Goal: Task Accomplishment & Management: Use online tool/utility

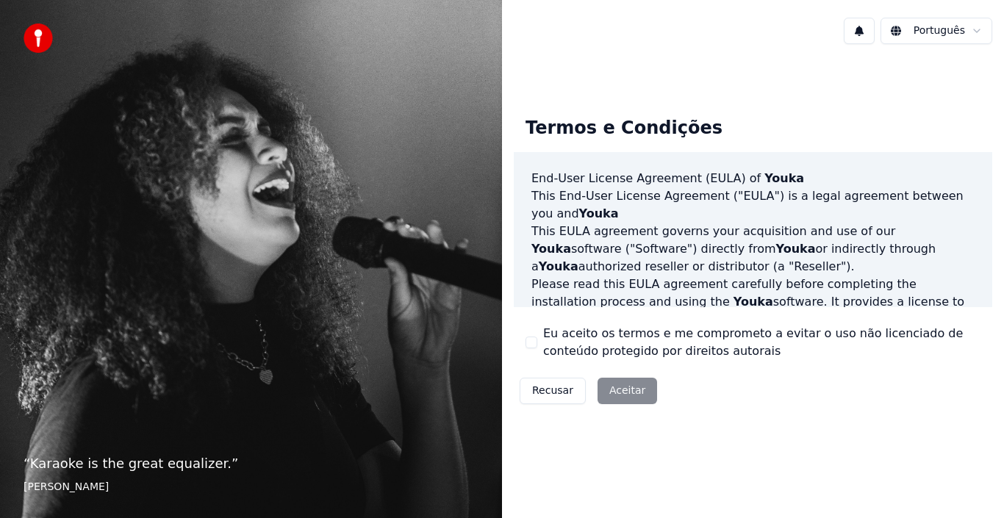
click at [630, 393] on div "Recusar Aceitar" at bounding box center [588, 391] width 149 height 38
click at [531, 332] on div "Eu aceito os termos e me comprometo a evitar o uso não licenciado de conteúdo p…" at bounding box center [753, 342] width 455 height 35
click at [543, 332] on div "Eu aceito os termos e me comprometo a evitar o uso não licenciado de conteúdo p…" at bounding box center [753, 342] width 455 height 35
drag, startPoint x: 538, startPoint y: 349, endPoint x: 543, endPoint y: 326, distance: 23.2
click at [539, 345] on div "Eu aceito os termos e me comprometo a evitar o uso não licenciado de conteúdo p…" at bounding box center [753, 342] width 455 height 35
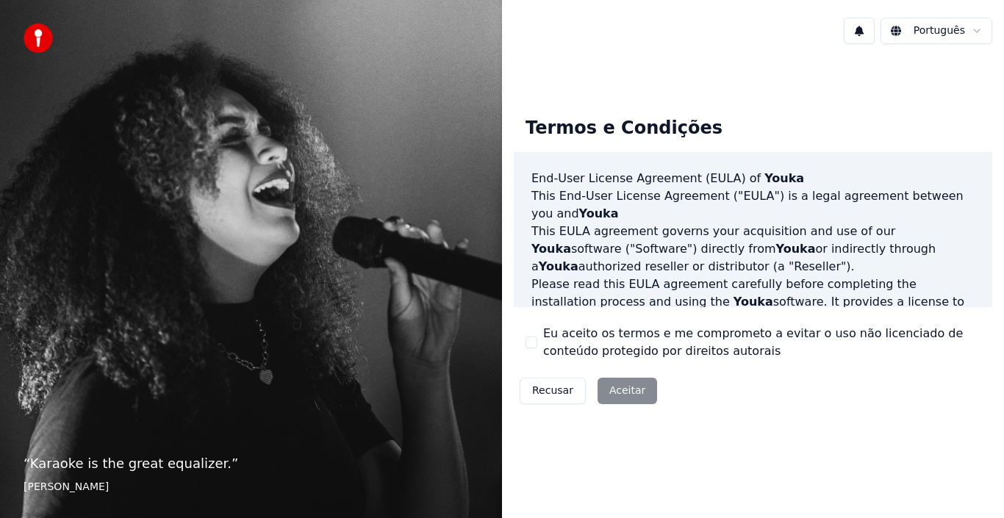
click at [532, 334] on div "Eu aceito os termos e me comprometo a evitar o uso não licenciado de conteúdo p…" at bounding box center [753, 342] width 455 height 35
drag, startPoint x: 520, startPoint y: 335, endPoint x: 514, endPoint y: 349, distance: 15.2
click at [518, 335] on div "Termos e Condições End-User License Agreement (EULA) of Youka This End-User Lic…" at bounding box center [753, 257] width 479 height 305
drag, startPoint x: 514, startPoint y: 352, endPoint x: 534, endPoint y: 351, distance: 19.9
click at [514, 353] on div "Termos e Condições End-User License Agreement (EULA) of Youka This End-User Lic…" at bounding box center [753, 257] width 479 height 305
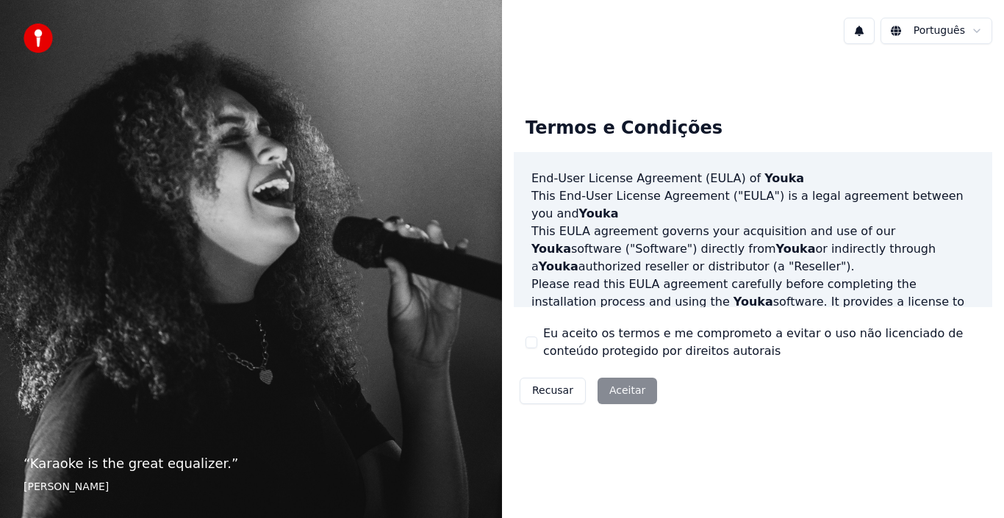
click at [615, 384] on div "Recusar Aceitar" at bounding box center [588, 391] width 149 height 38
click at [528, 182] on div "End-User License Agreement (EULA) of Youka This End-User License Agreement ("EU…" at bounding box center [753, 230] width 479 height 156
click at [518, 218] on div "End-User License Agreement (EULA) of Youka This End-User License Agreement ("EU…" at bounding box center [753, 230] width 479 height 156
drag, startPoint x: 534, startPoint y: 266, endPoint x: 536, endPoint y: 276, distance: 10.5
click at [535, 271] on p "This EULA agreement governs your acquisition and use of our Youka software ("So…" at bounding box center [753, 249] width 443 height 53
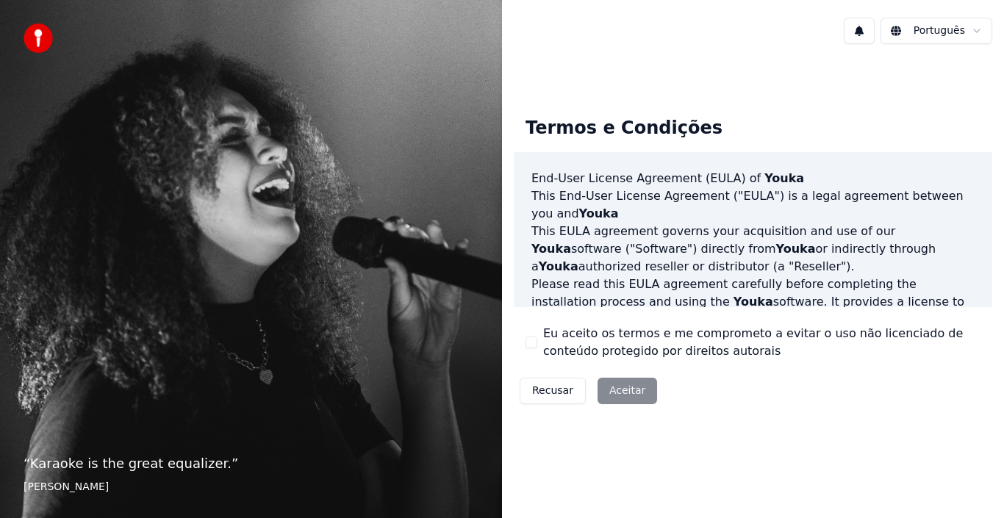
drag, startPoint x: 536, startPoint y: 276, endPoint x: 540, endPoint y: 284, distance: 8.6
click at [536, 281] on p "Please read this EULA agreement carefully before completing the installation pr…" at bounding box center [753, 311] width 443 height 71
click at [554, 393] on button "Recusar" at bounding box center [553, 391] width 66 height 26
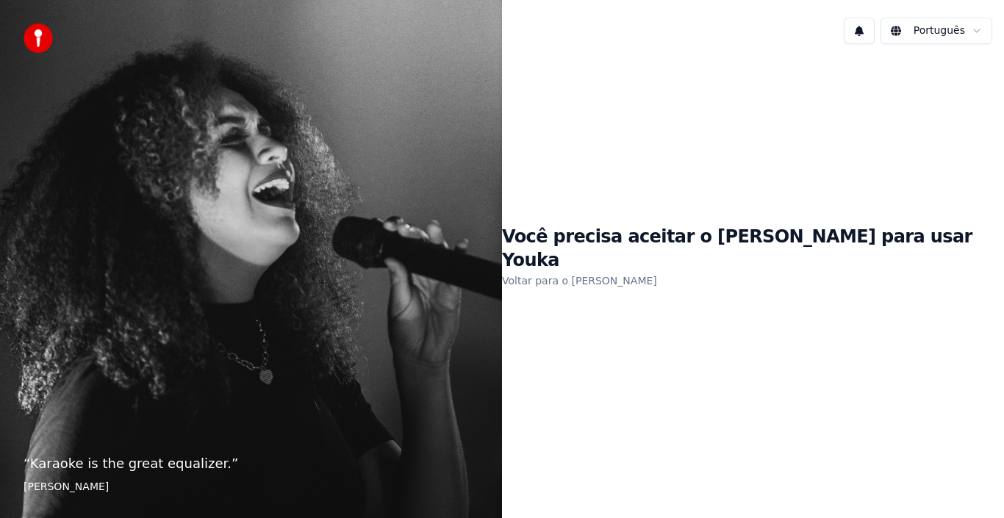
click at [635, 271] on link "Voltar para o EULA" at bounding box center [579, 281] width 155 height 24
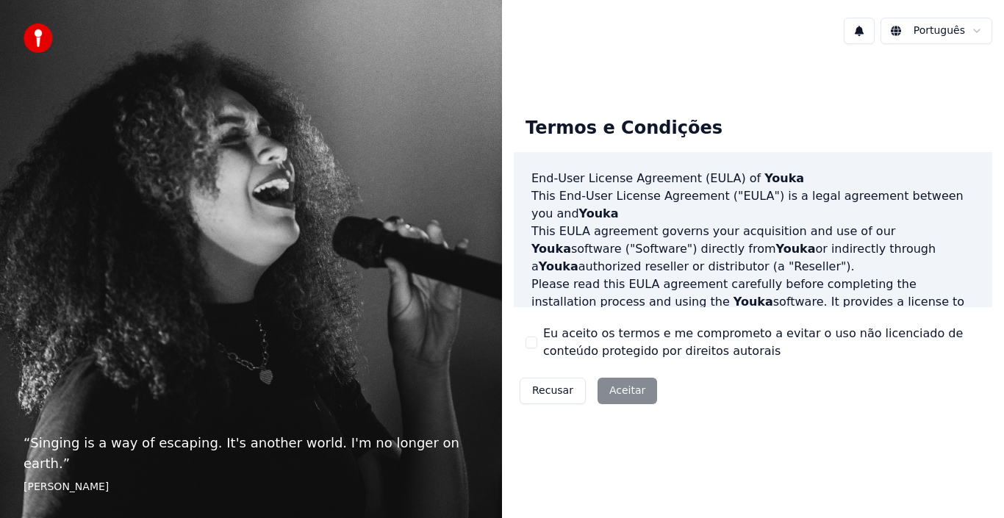
drag, startPoint x: 616, startPoint y: 388, endPoint x: 608, endPoint y: 371, distance: 18.7
click at [615, 388] on div "Recusar Aceitar" at bounding box center [588, 391] width 149 height 38
drag, startPoint x: 525, startPoint y: 176, endPoint x: 529, endPoint y: 196, distance: 20.3
click at [526, 179] on div "End-User License Agreement (EULA) of Youka This End-User License Agreement ("EU…" at bounding box center [753, 230] width 479 height 156
drag, startPoint x: 529, startPoint y: 197, endPoint x: 524, endPoint y: 212, distance: 15.8
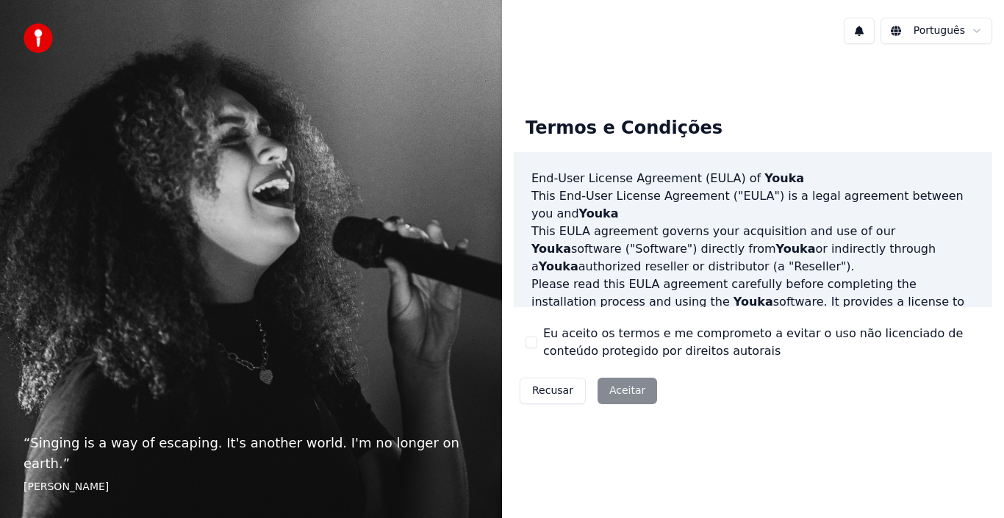
click at [529, 200] on div "End-User License Agreement (EULA) of Youka This End-User License Agreement ("EU…" at bounding box center [753, 230] width 479 height 156
click at [519, 226] on div "End-User License Agreement (EULA) of Youka This End-User License Agreement ("EU…" at bounding box center [753, 230] width 479 height 156
click at [518, 260] on div "End-User License Agreement (EULA) of Youka This End-User License Agreement ("EU…" at bounding box center [753, 230] width 479 height 156
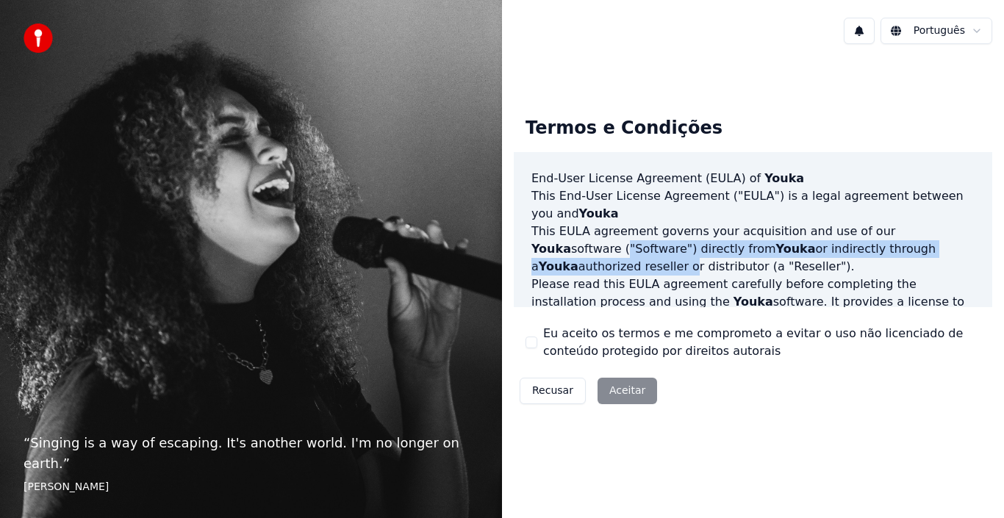
click at [518, 263] on div "End-User License Agreement (EULA) of Youka This End-User License Agreement ("EU…" at bounding box center [753, 230] width 479 height 156
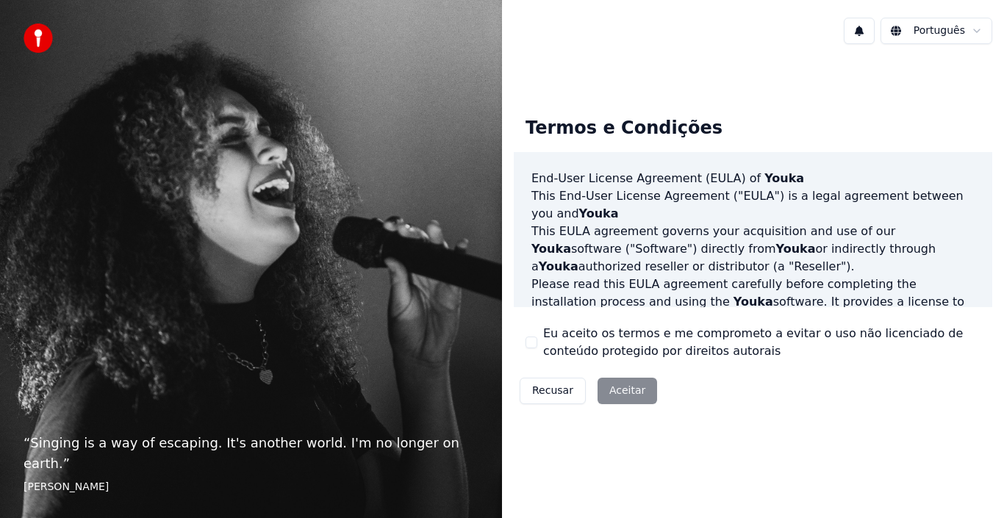
click at [522, 282] on div "End-User License Agreement (EULA) of Youka This End-User License Agreement ("EU…" at bounding box center [753, 230] width 479 height 156
click at [515, 307] on div "End-User License Agreement (EULA) of Youka This End-User License Agreement ("EU…" at bounding box center [753, 230] width 479 height 156
drag, startPoint x: 514, startPoint y: 331, endPoint x: 524, endPoint y: 343, distance: 15.2
click at [517, 338] on div "Termos e Condições End-User License Agreement (EULA) of Youka This End-User Lic…" at bounding box center [753, 257] width 479 height 305
click at [535, 329] on div "Eu aceito os termos e me comprometo a evitar o uso não licenciado de conteúdo p…" at bounding box center [753, 342] width 455 height 35
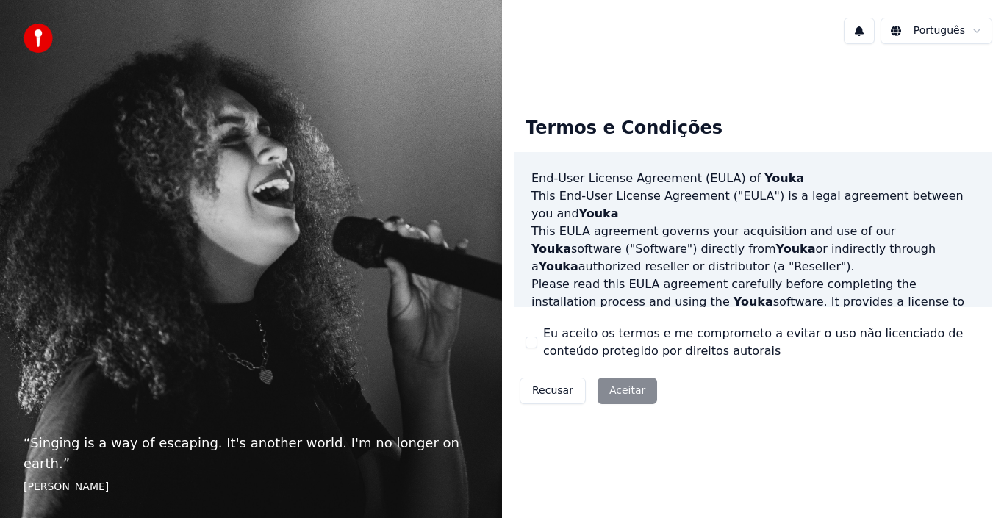
drag, startPoint x: 527, startPoint y: 347, endPoint x: 526, endPoint y: 360, distance: 12.6
click at [526, 350] on div "Eu aceito os termos e me comprometo a evitar o uso não licenciado de conteúdo p…" at bounding box center [753, 342] width 455 height 35
click at [522, 365] on div "Termos e Condições End-User License Agreement (EULA) of Youka This End-User Lic…" at bounding box center [753, 257] width 479 height 305
click at [502, 337] on div "Termos e Condições End-User License Agreement (EULA) of Youka This End-User Lic…" at bounding box center [753, 257] width 502 height 329
drag, startPoint x: 515, startPoint y: 307, endPoint x: 526, endPoint y: 321, distance: 16.8
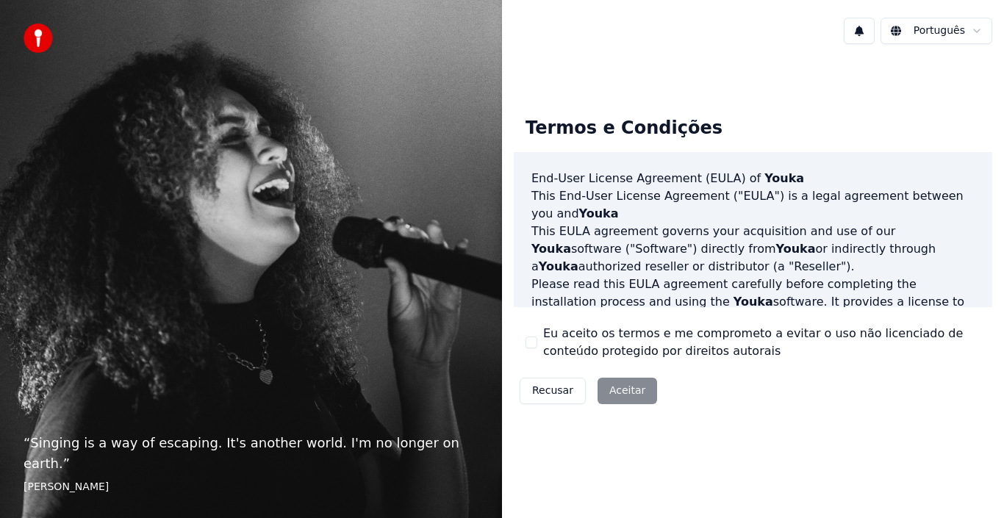
click at [518, 310] on div "Termos e Condições End-User License Agreement (EULA) of Youka This End-User Lic…" at bounding box center [753, 257] width 479 height 305
drag, startPoint x: 533, startPoint y: 329, endPoint x: 537, endPoint y: 338, distance: 9.6
click at [537, 338] on div "Eu aceito os termos e me comprometo a evitar o uso não licenciado de conteúdo p…" at bounding box center [753, 342] width 455 height 35
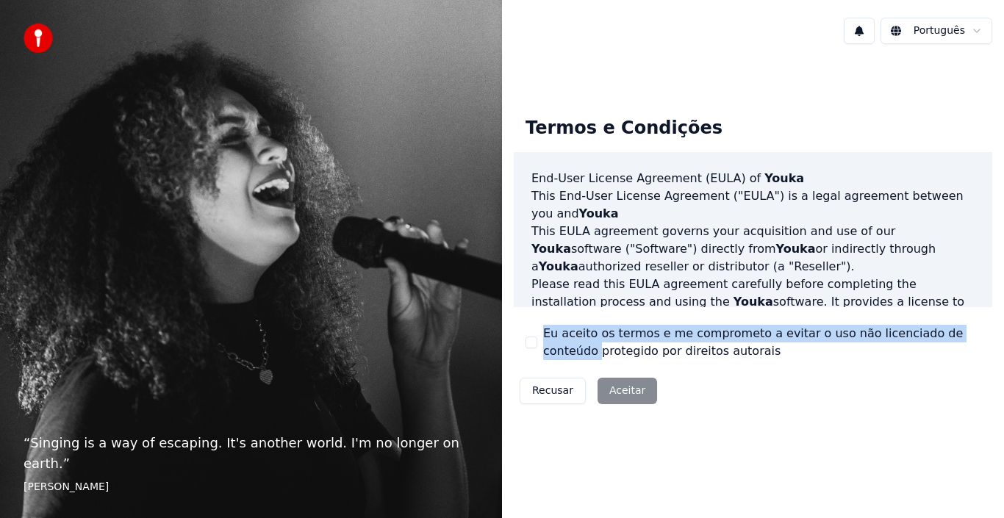
drag, startPoint x: 541, startPoint y: 342, endPoint x: 549, endPoint y: 350, distance: 10.9
click at [548, 349] on div "Eu aceito os termos e me comprometo a evitar o uso não licenciado de conteúdo p…" at bounding box center [753, 342] width 455 height 35
click at [547, 365] on div "Termos e Condições End-User License Agreement (EULA) of Youka This End-User Lic…" at bounding box center [753, 257] width 479 height 305
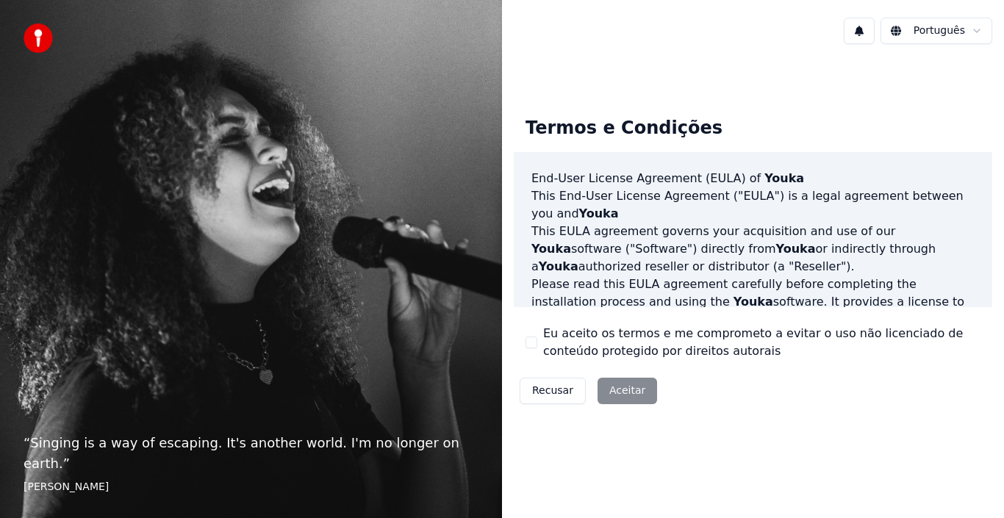
drag, startPoint x: 747, startPoint y: 368, endPoint x: 783, endPoint y: 371, distance: 36.1
click at [758, 369] on div "Termos e Condições End-User License Agreement (EULA) of Youka This End-User Lic…" at bounding box center [753, 257] width 479 height 305
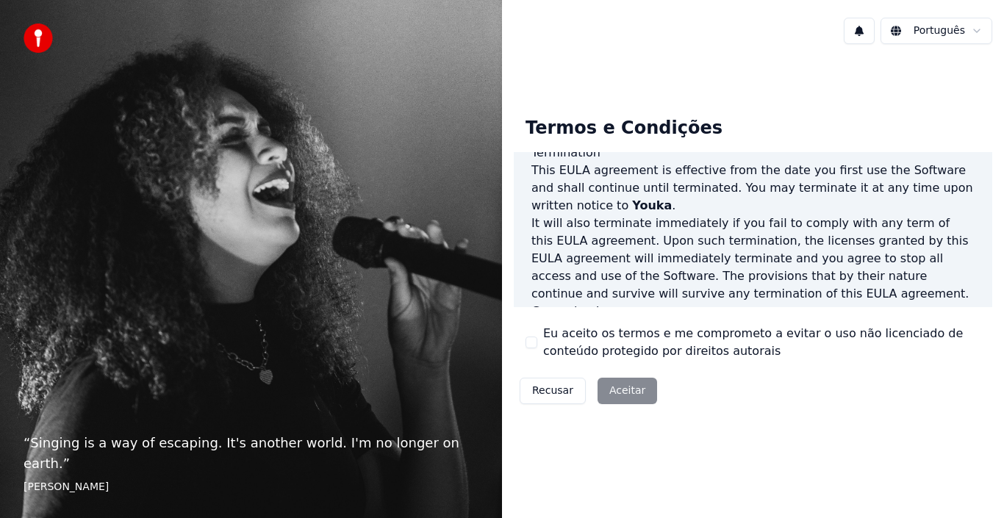
scroll to position [1009, 0]
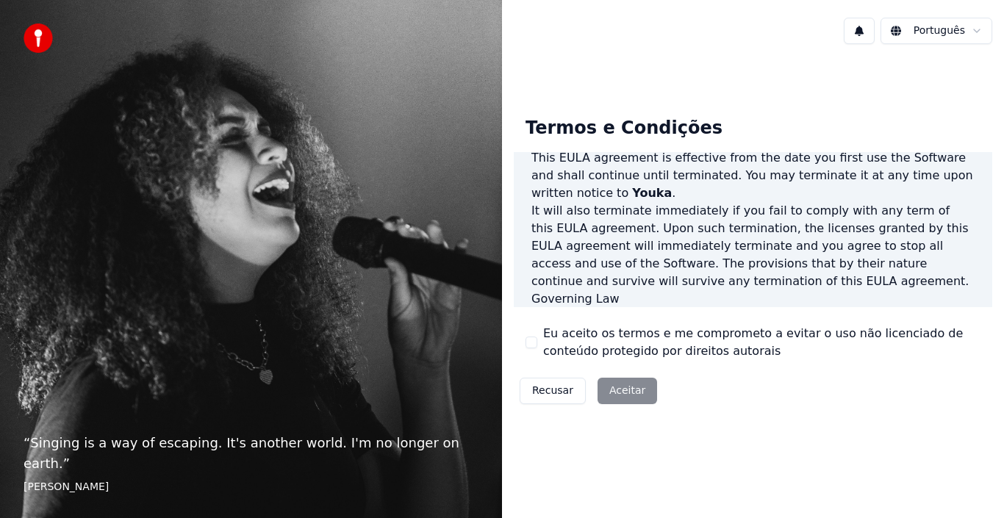
click at [536, 333] on div "Eu aceito os termos e me comprometo a evitar o uso não licenciado de conteúdo p…" at bounding box center [753, 342] width 455 height 35
click at [529, 344] on button "Eu aceito os termos e me comprometo a evitar o uso não licenciado de conteúdo p…" at bounding box center [532, 343] width 12 height 12
click at [622, 391] on button "Aceitar" at bounding box center [628, 391] width 60 height 26
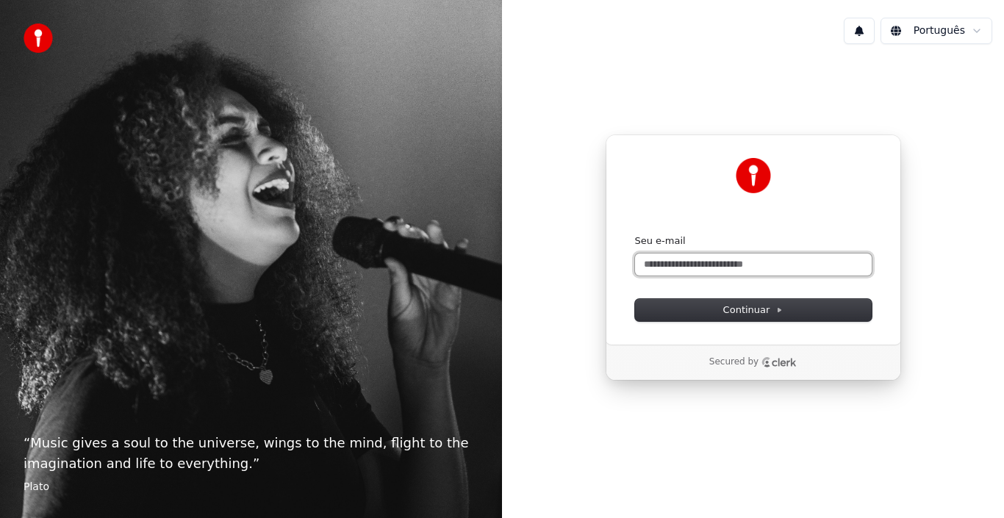
click at [701, 270] on input "Seu e-mail" at bounding box center [753, 265] width 237 height 22
click at [784, 363] on icon "Clerk logo" at bounding box center [779, 362] width 35 height 10
paste input "**********"
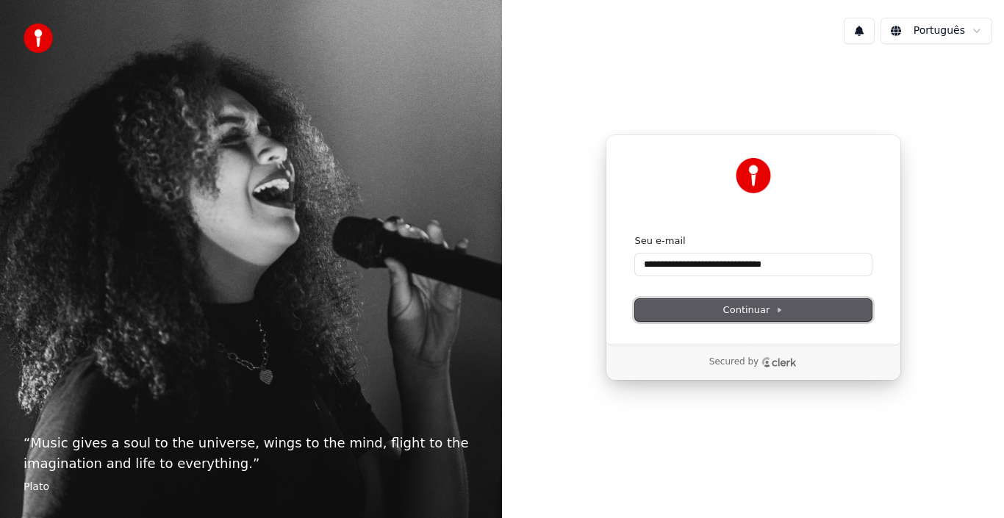
click at [770, 306] on span "Continuar" at bounding box center [754, 310] width 60 height 13
type input "**********"
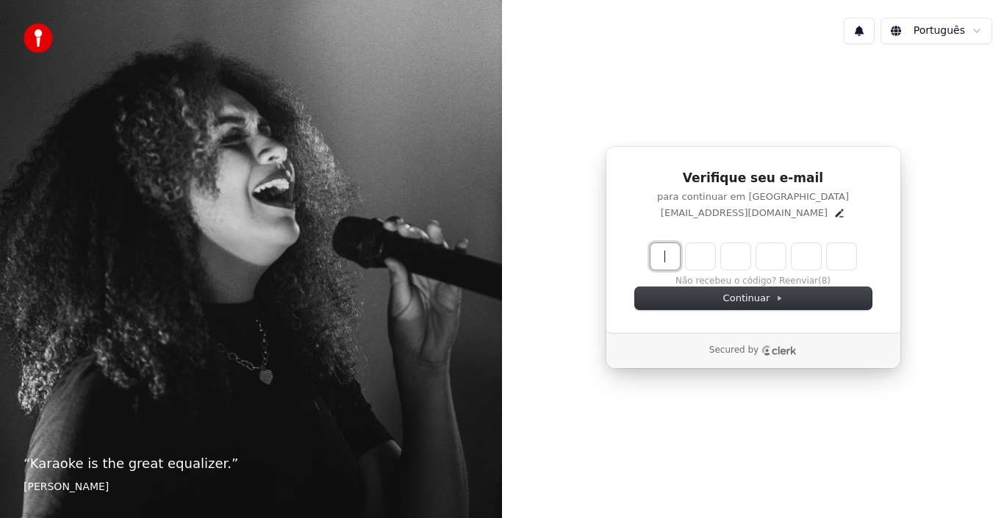
paste input "******"
type input "******"
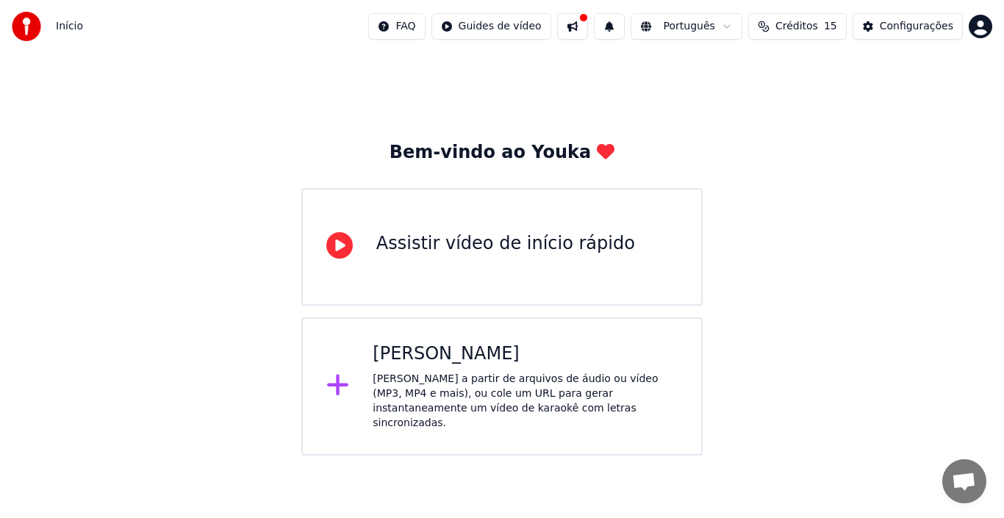
click at [442, 246] on div "Assistir vídeo de início rápido" at bounding box center [505, 244] width 259 height 24
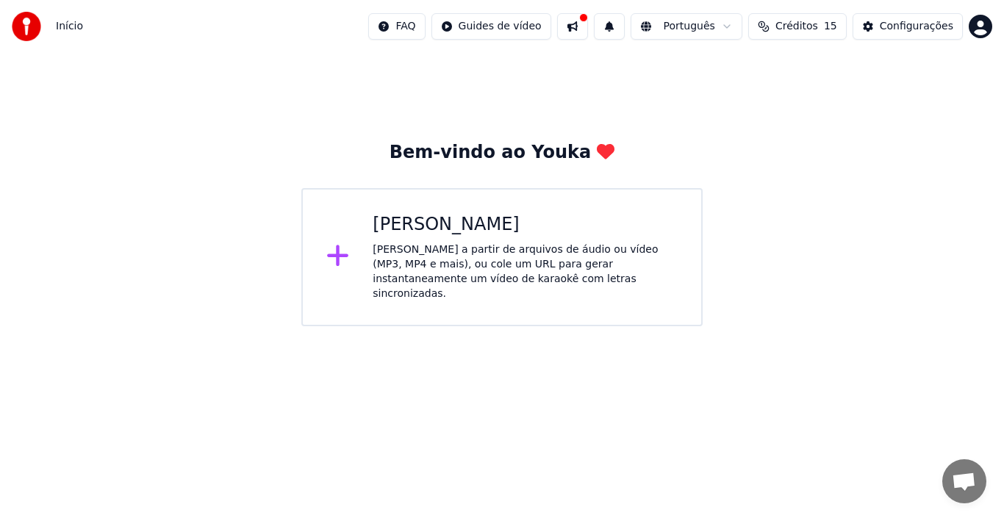
click at [449, 221] on div "[PERSON_NAME]" at bounding box center [525, 225] width 305 height 24
click at [433, 232] on div "[PERSON_NAME]" at bounding box center [525, 225] width 305 height 24
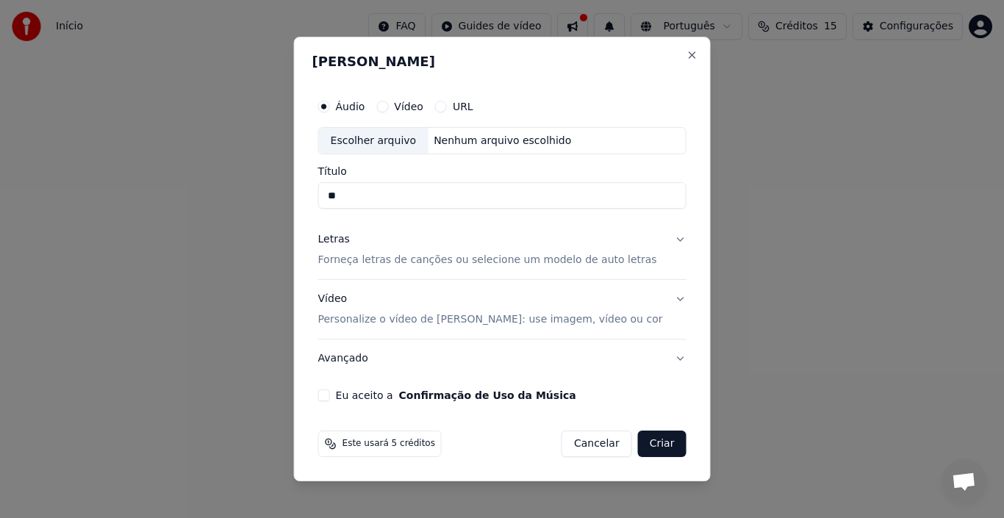
type input "*"
paste input "**********"
type input "**********"
click at [660, 238] on button "Letras Forneça letras de canções ou selecione um modelo de auto letras" at bounding box center [502, 250] width 368 height 59
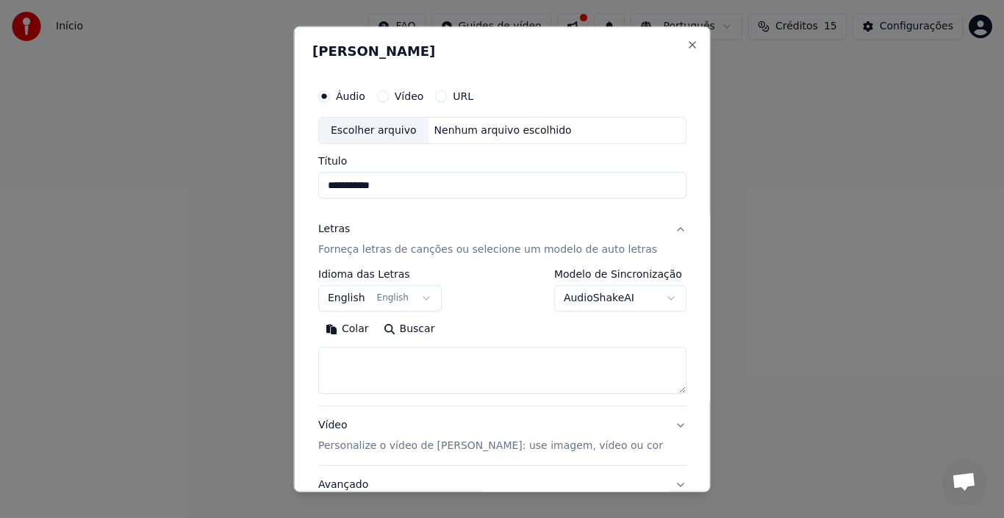
click at [396, 248] on p "Forneça letras de canções ou selecione um modelo de auto letras" at bounding box center [487, 250] width 339 height 15
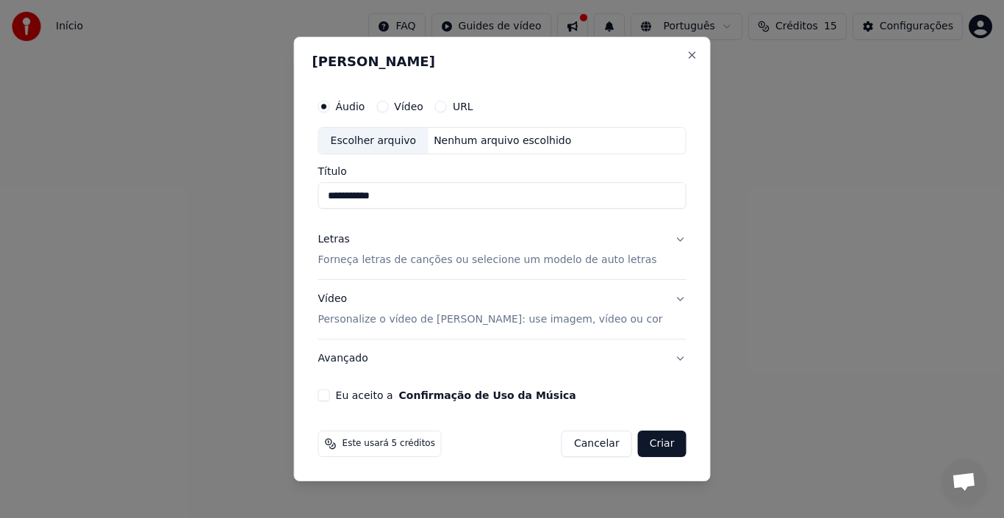
click at [398, 261] on p "Forneça letras de canções ou selecione um modelo de auto letras" at bounding box center [487, 261] width 339 height 15
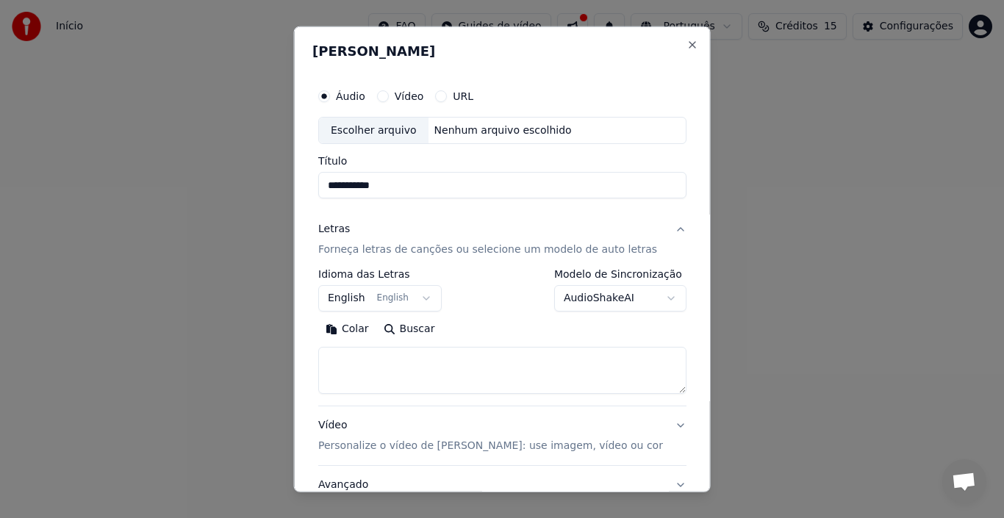
click at [397, 366] on textarea at bounding box center [502, 370] width 368 height 47
paste textarea "**********"
type textarea "**********"
click at [358, 327] on button "Buscar" at bounding box center [351, 330] width 66 height 24
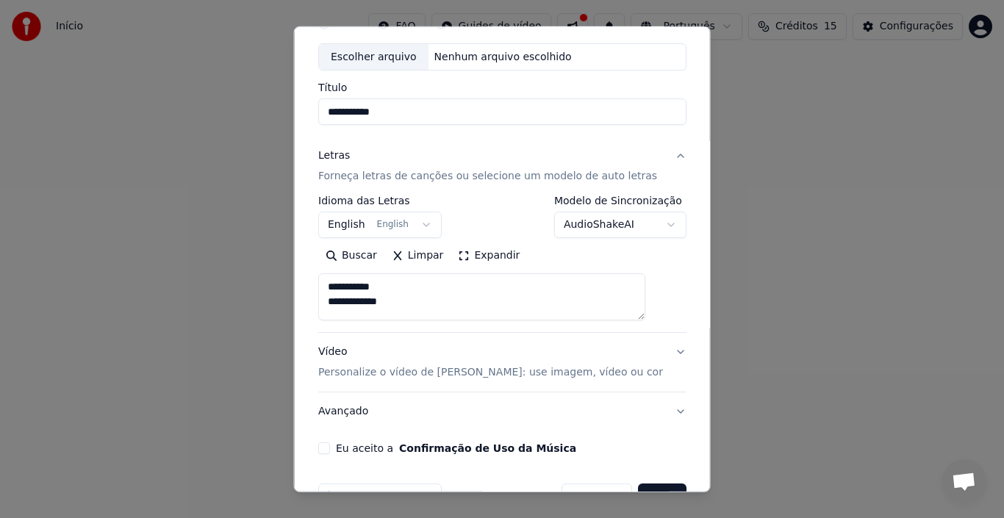
scroll to position [115, 0]
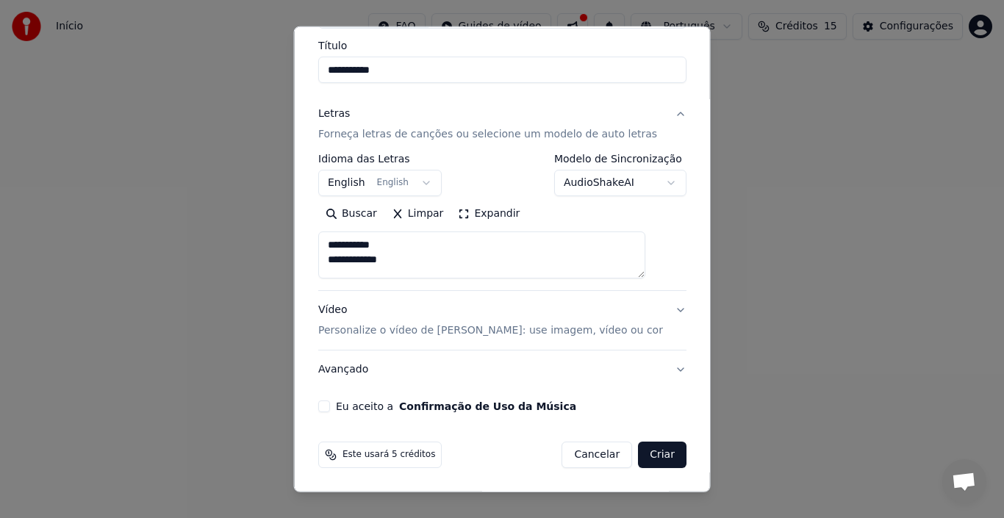
click at [369, 329] on p "Personalize o vídeo de [PERSON_NAME]: use imagem, vídeo ou cor" at bounding box center [490, 331] width 345 height 15
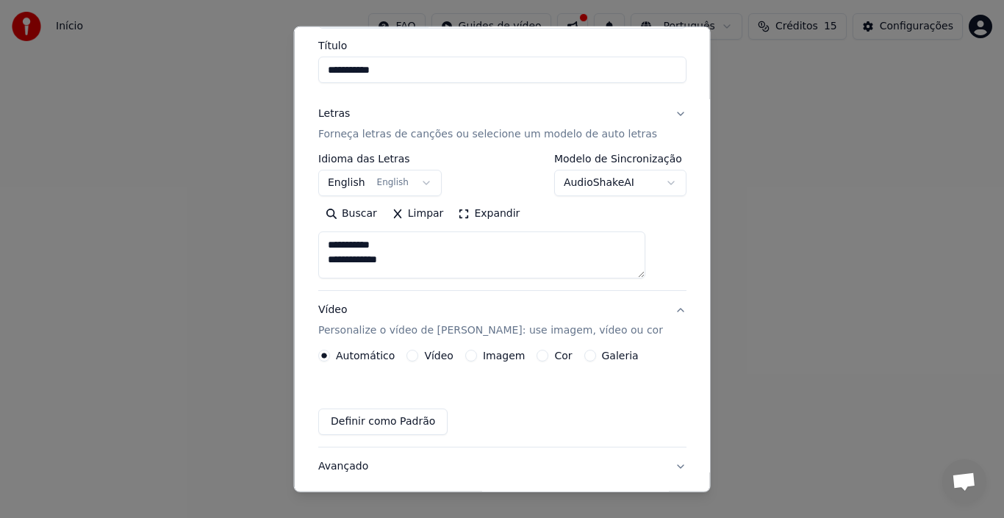
scroll to position [76, 0]
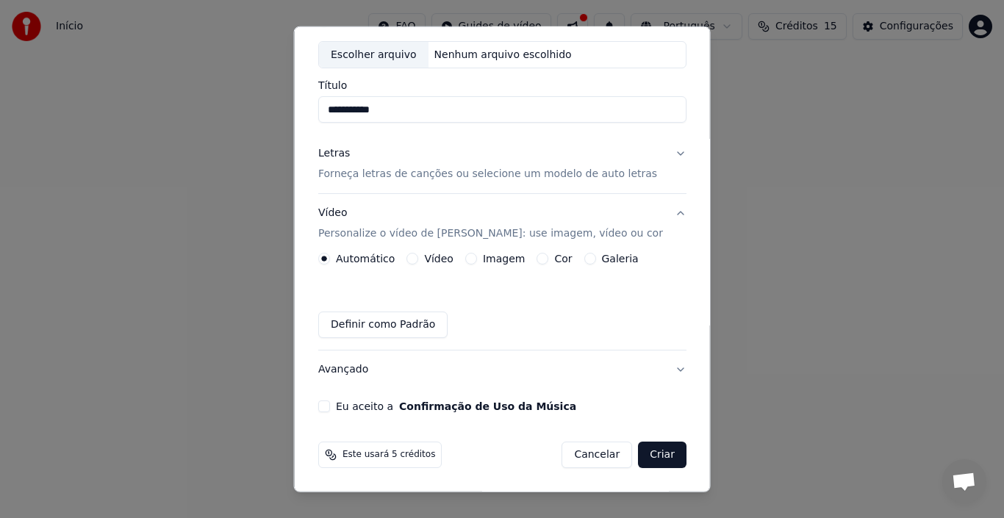
click at [501, 259] on label "Imagem" at bounding box center [503, 259] width 42 height 10
click at [476, 259] on button "Imagem" at bounding box center [471, 259] width 12 height 12
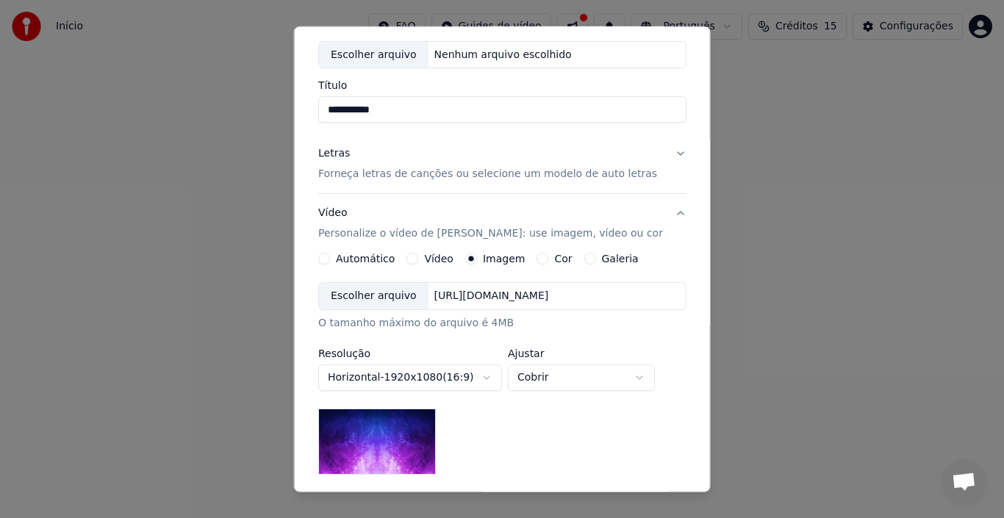
scroll to position [223, 0]
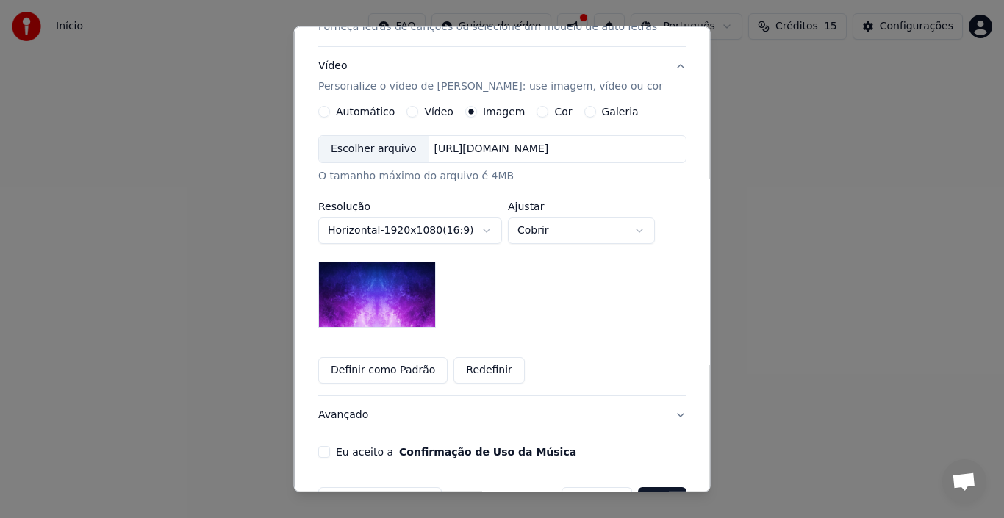
click at [377, 291] on img at bounding box center [377, 295] width 118 height 66
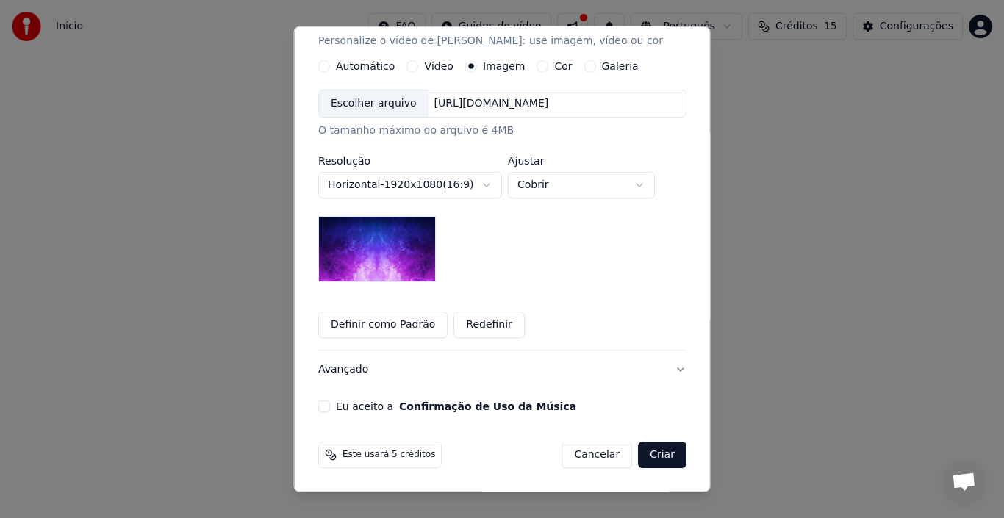
click at [371, 327] on button "Definir como Padrão" at bounding box center [382, 325] width 129 height 26
click at [485, 324] on button "Redefinir" at bounding box center [489, 325] width 71 height 26
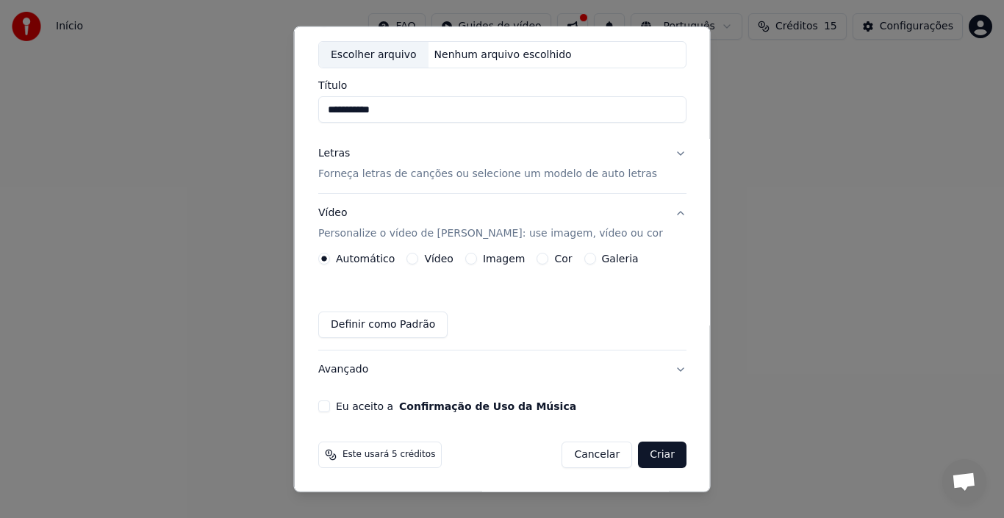
click at [400, 329] on button "Definir como Padrão" at bounding box center [382, 325] width 129 height 26
click at [397, 329] on button "Definir como Padrão" at bounding box center [382, 325] width 129 height 26
click at [511, 257] on label "Imagem" at bounding box center [503, 259] width 42 height 10
click at [476, 257] on button "Imagem" at bounding box center [471, 259] width 12 height 12
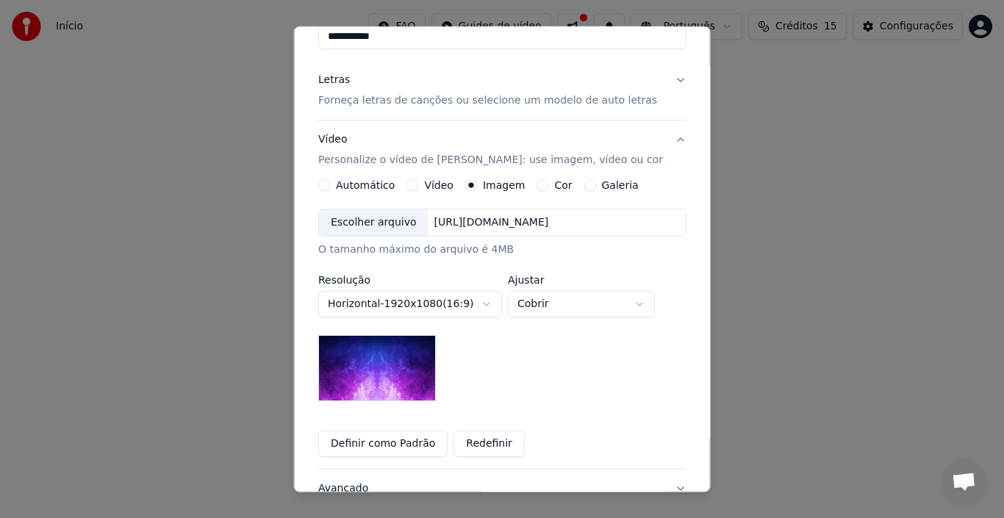
scroll to position [223, 0]
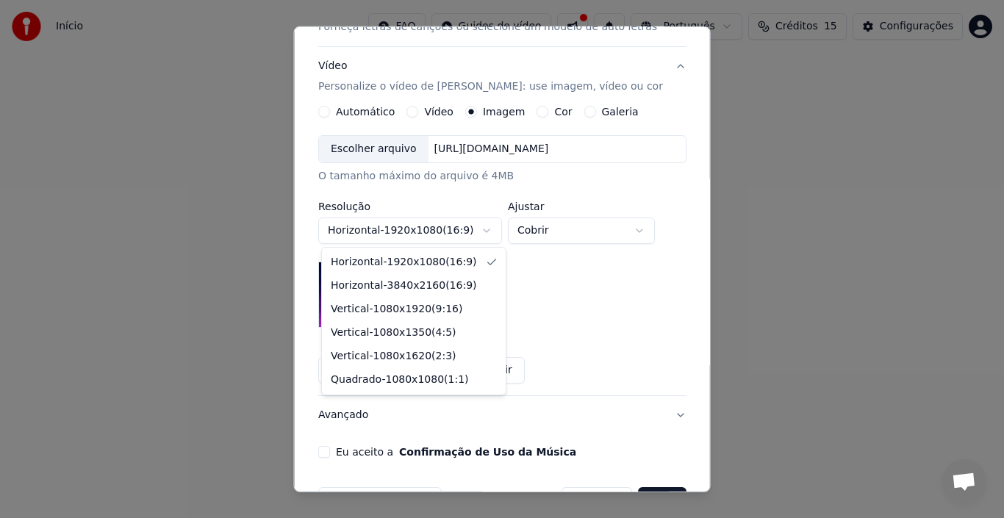
click at [427, 229] on body "**********" at bounding box center [502, 163] width 1004 height 326
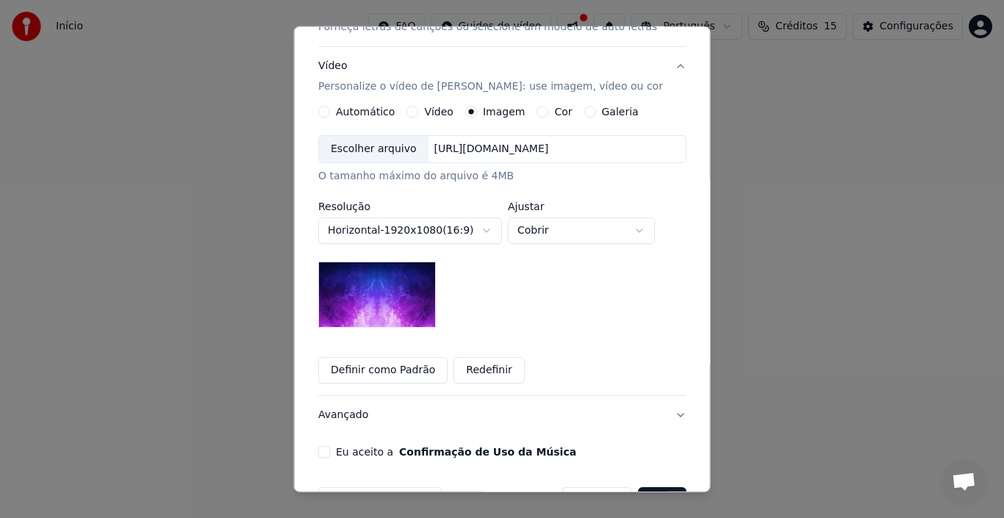
click at [427, 229] on body "**********" at bounding box center [502, 163] width 1004 height 326
click at [378, 297] on img at bounding box center [377, 295] width 118 height 66
click at [546, 229] on body "**********" at bounding box center [502, 163] width 1004 height 326
click at [342, 413] on button "Avançado" at bounding box center [502, 415] width 368 height 38
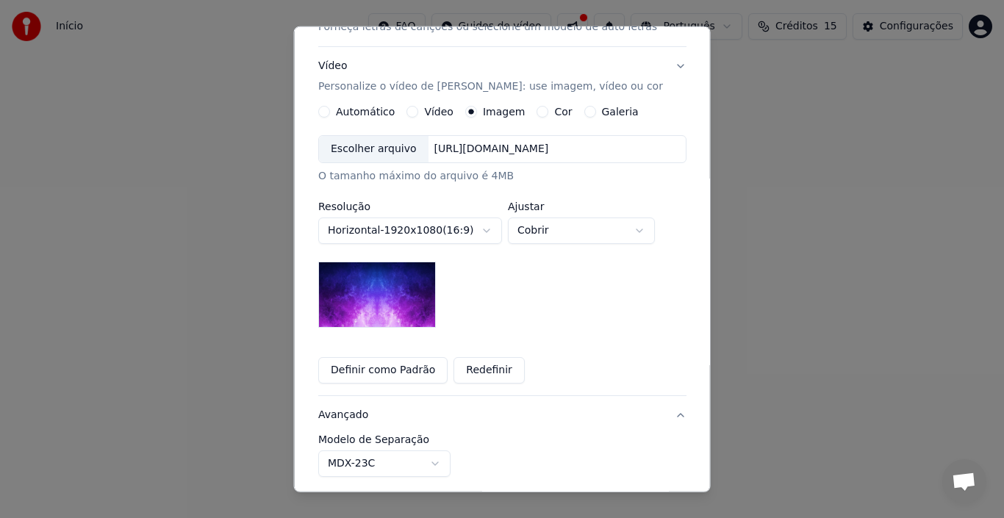
scroll to position [33, 0]
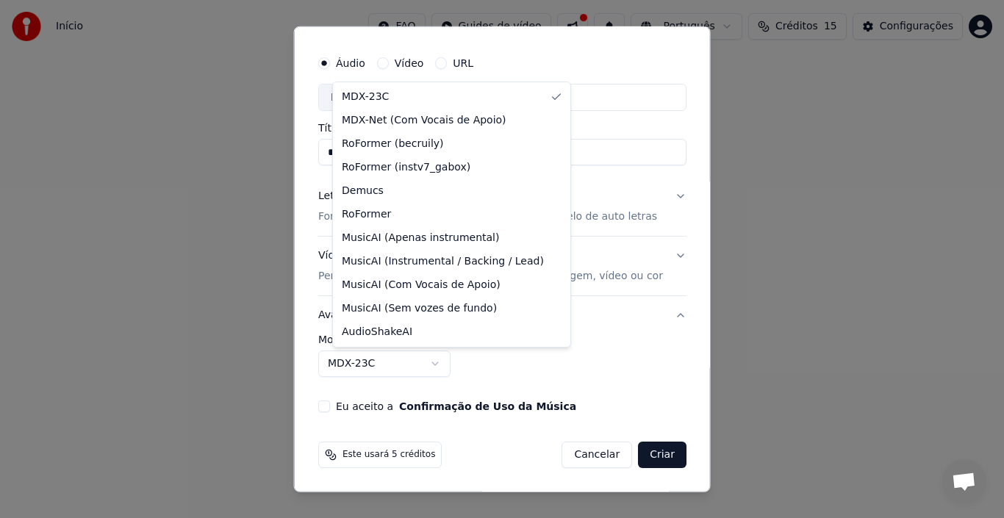
click at [376, 326] on body "**********" at bounding box center [502, 163] width 1004 height 326
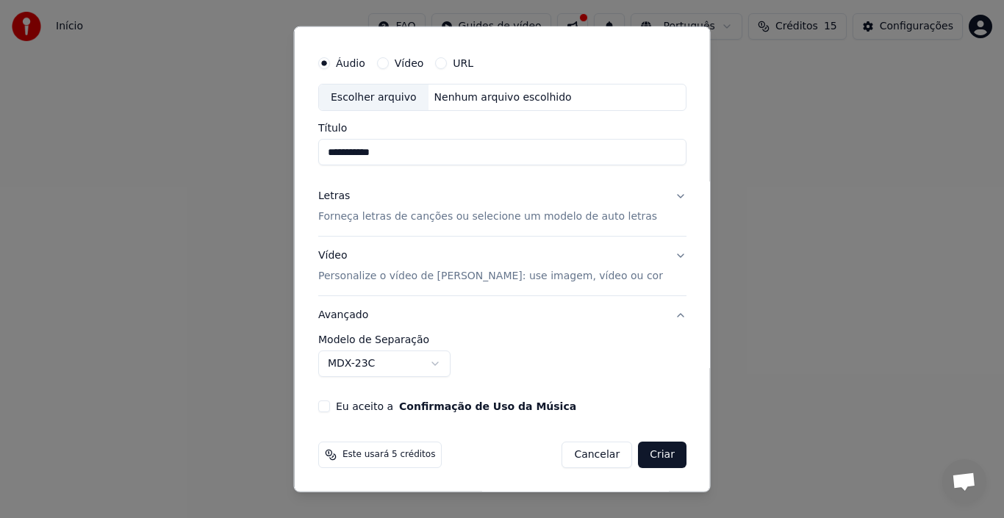
click at [376, 326] on body "**********" at bounding box center [502, 163] width 1004 height 326
click at [380, 339] on label "Modelo de Separação" at bounding box center [502, 340] width 368 height 10
click at [382, 331] on button "Avançado" at bounding box center [502, 315] width 368 height 38
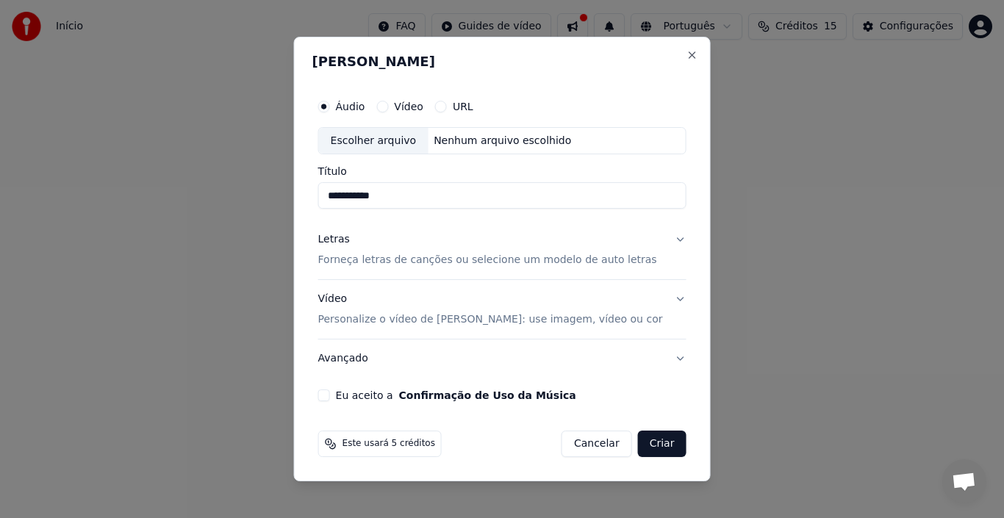
click at [372, 326] on p "Personalize o vídeo de karaokê: use imagem, vídeo ou cor" at bounding box center [490, 320] width 345 height 15
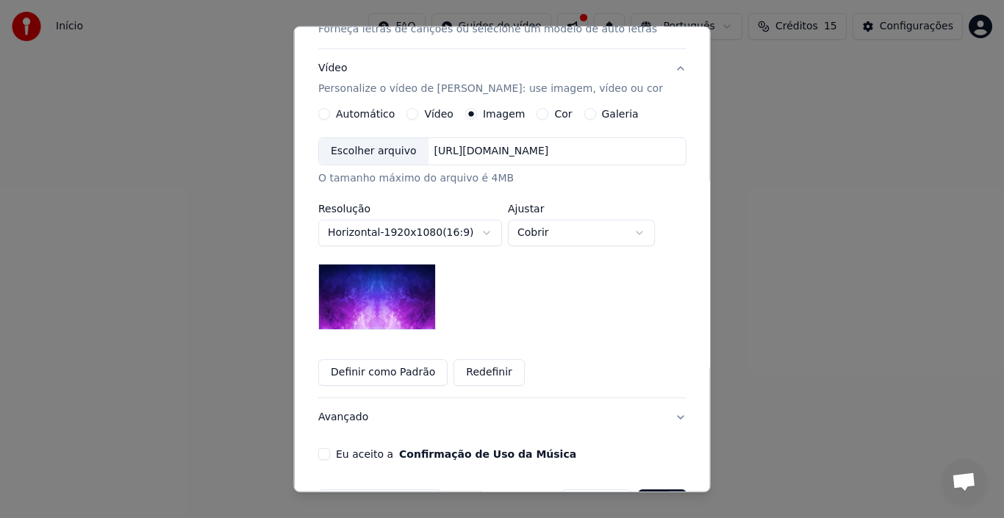
scroll to position [268, 0]
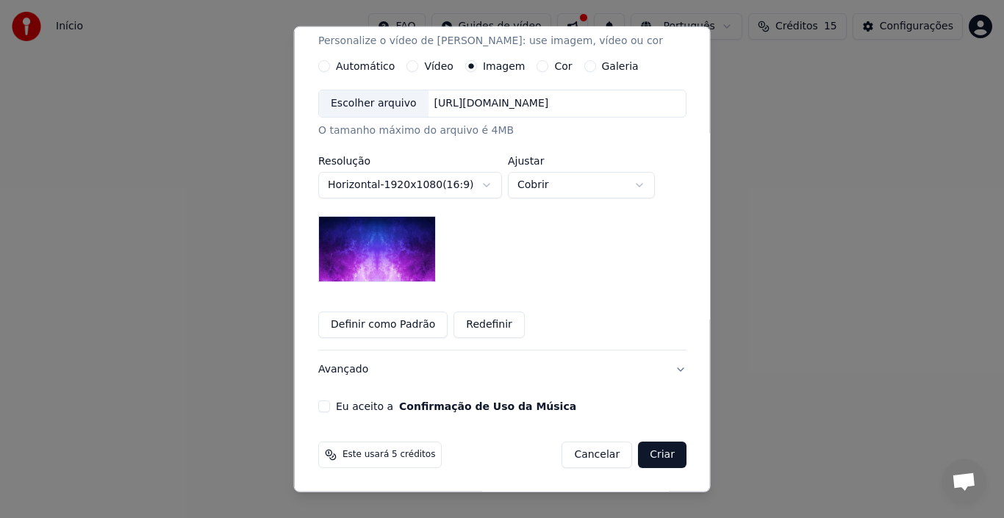
click at [398, 264] on img at bounding box center [377, 249] width 118 height 66
click at [493, 326] on button "Redefinir" at bounding box center [489, 325] width 71 height 26
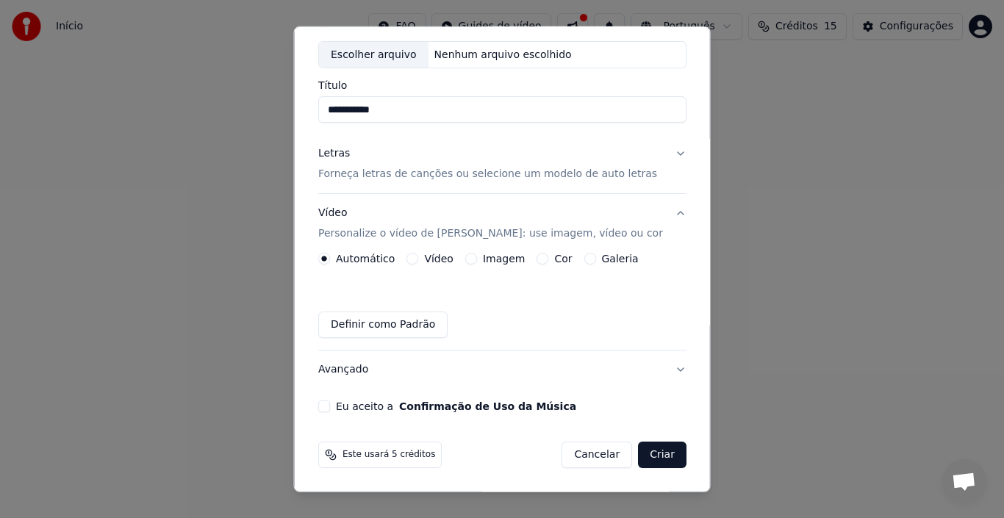
scroll to position [76, 0]
click at [411, 323] on button "Definir como Padrão" at bounding box center [382, 325] width 129 height 26
click at [375, 321] on button "Definir como Padrão" at bounding box center [382, 325] width 129 height 26
click at [446, 256] on label "Vídeo" at bounding box center [438, 259] width 29 height 10
click at [418, 256] on button "Vídeo" at bounding box center [413, 259] width 12 height 12
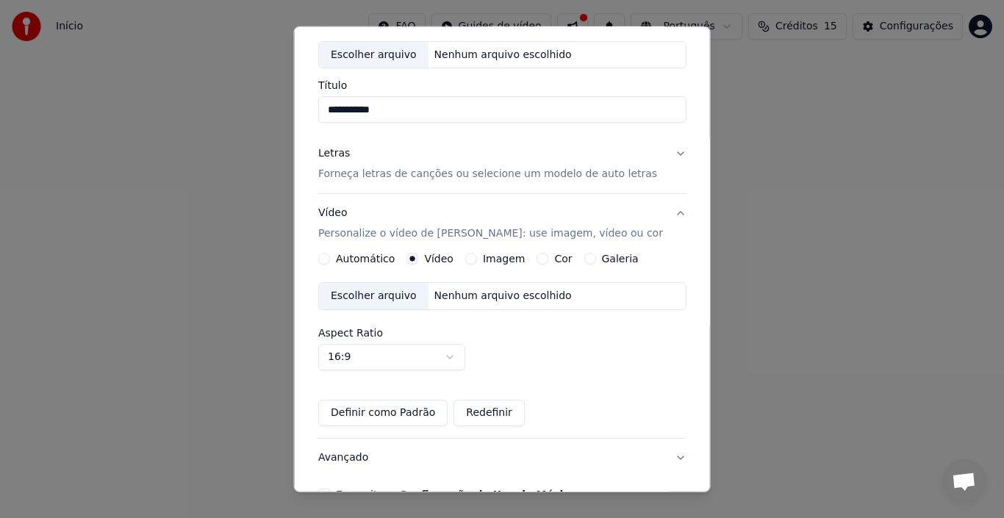
click at [502, 257] on label "Imagem" at bounding box center [503, 259] width 42 height 10
click at [476, 257] on button "Imagem" at bounding box center [471, 259] width 12 height 12
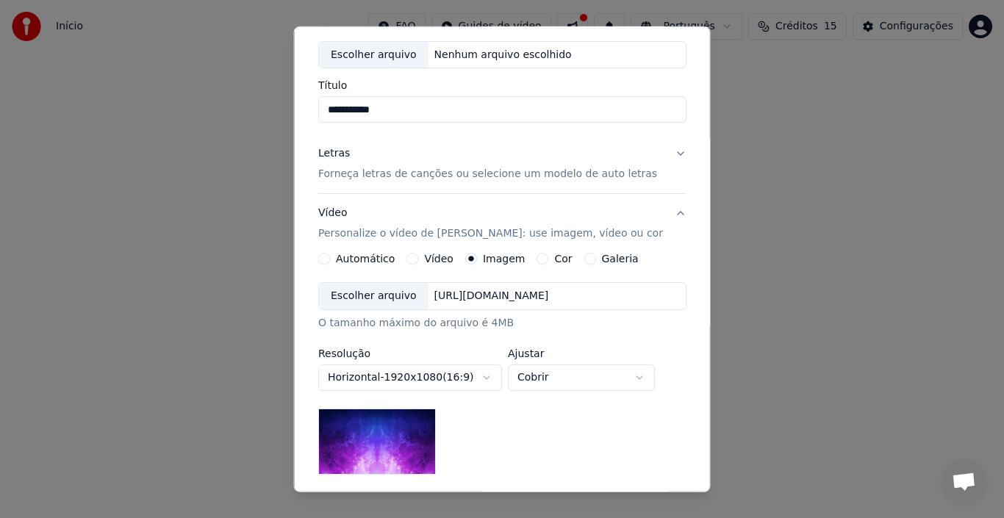
click at [509, 296] on div "https://imagedelivery.net/jkI57_JBx8hWPzcSI-uF5w/c7639807-3f76-4ea5-9112-66e75e…" at bounding box center [491, 296] width 126 height 15
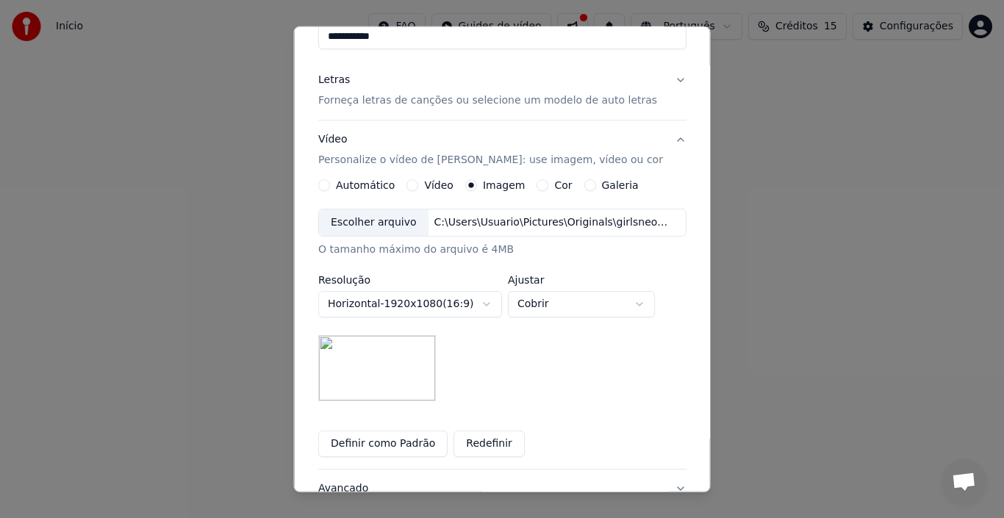
scroll to position [268, 0]
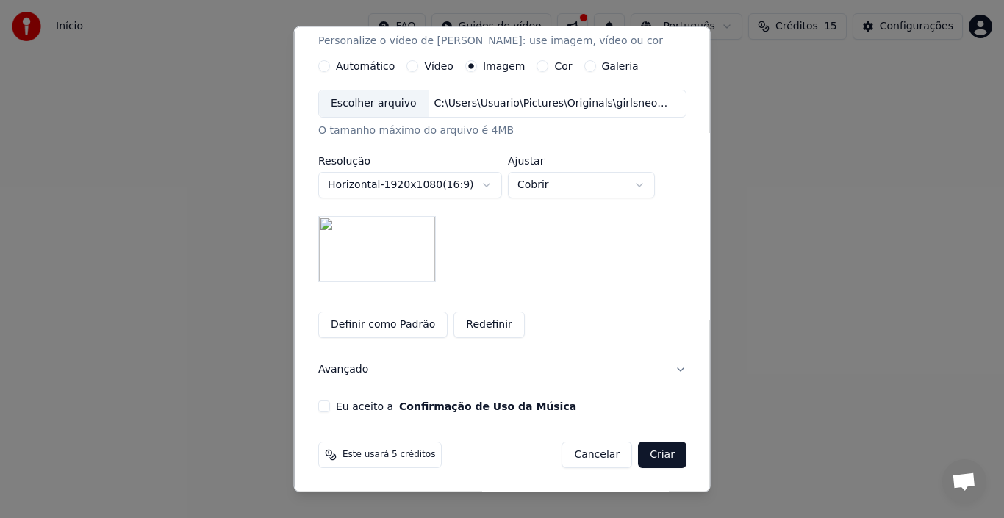
click at [349, 369] on button "Avançado" at bounding box center [502, 370] width 368 height 38
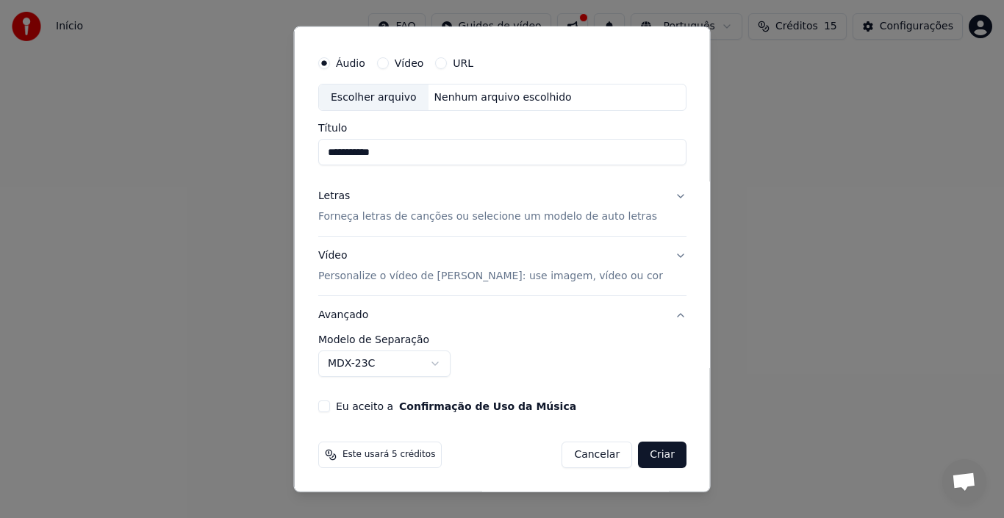
scroll to position [33, 0]
click at [371, 276] on p "Personalize o vídeo de karaokê: use imagem, vídeo ou cor" at bounding box center [490, 276] width 345 height 15
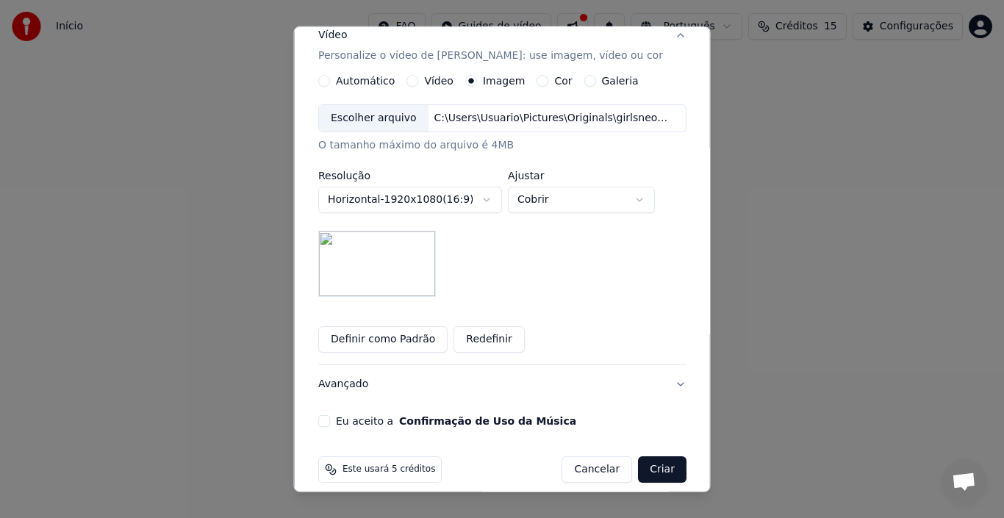
scroll to position [268, 0]
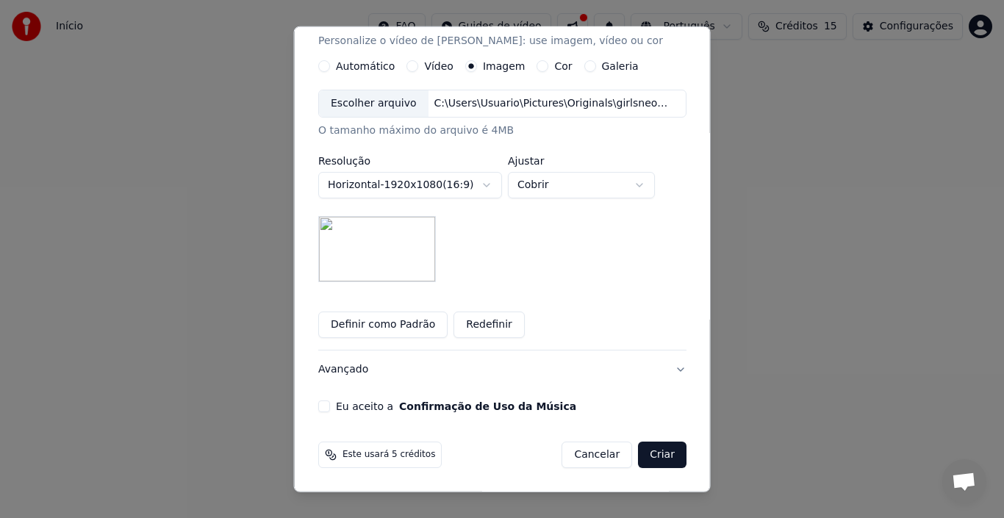
click at [329, 404] on button "Eu aceito a Confirmação de Uso da Música" at bounding box center [324, 407] width 12 height 12
click at [644, 457] on button "Criar" at bounding box center [662, 455] width 49 height 26
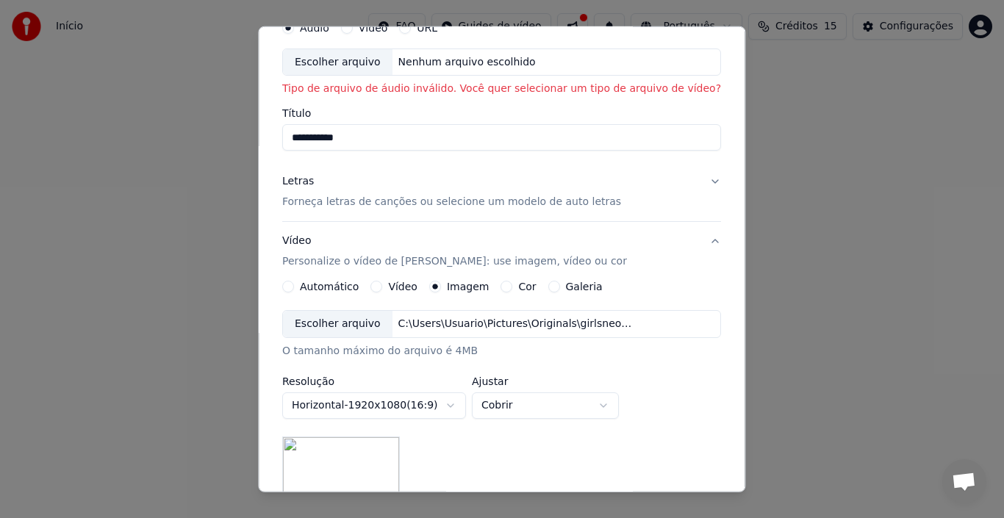
scroll to position [0, 0]
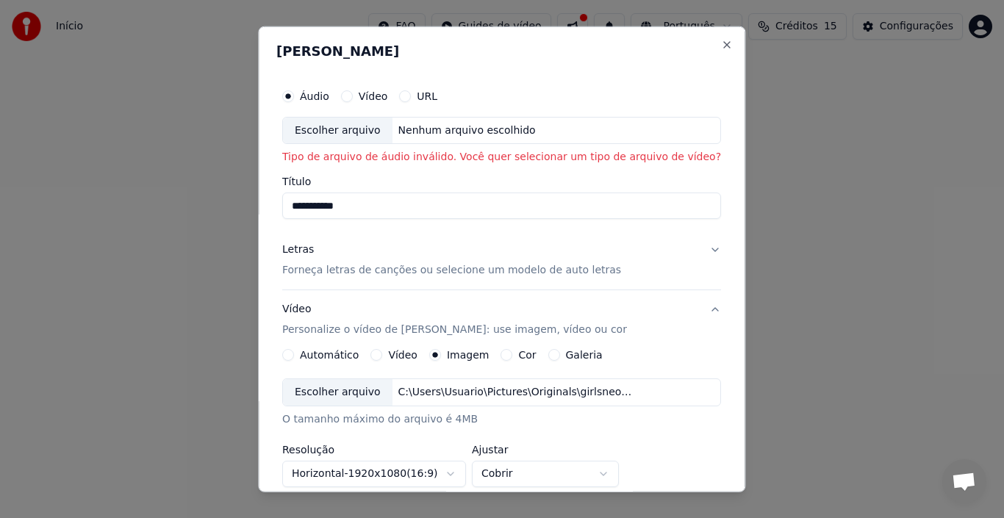
click at [376, 135] on div "Escolher arquivo" at bounding box center [338, 130] width 110 height 26
type input "**********"
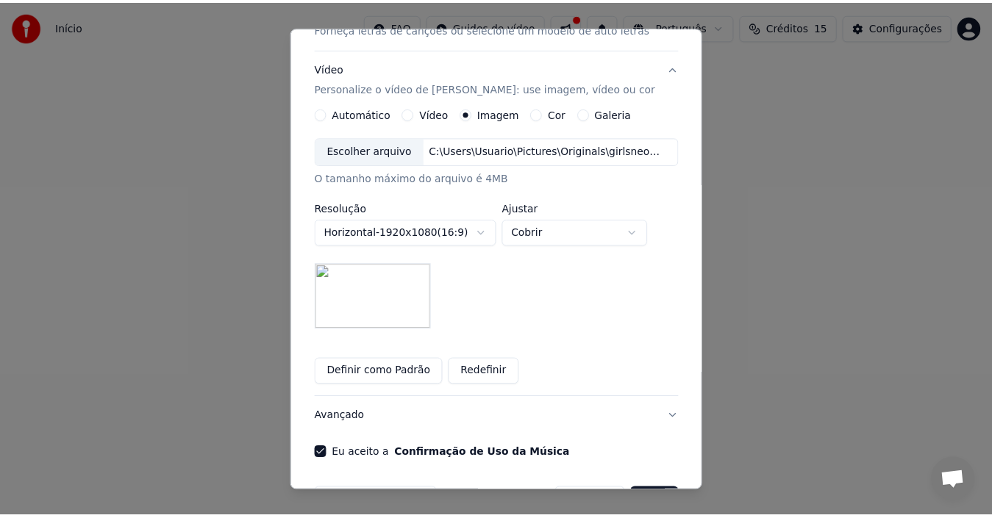
scroll to position [268, 0]
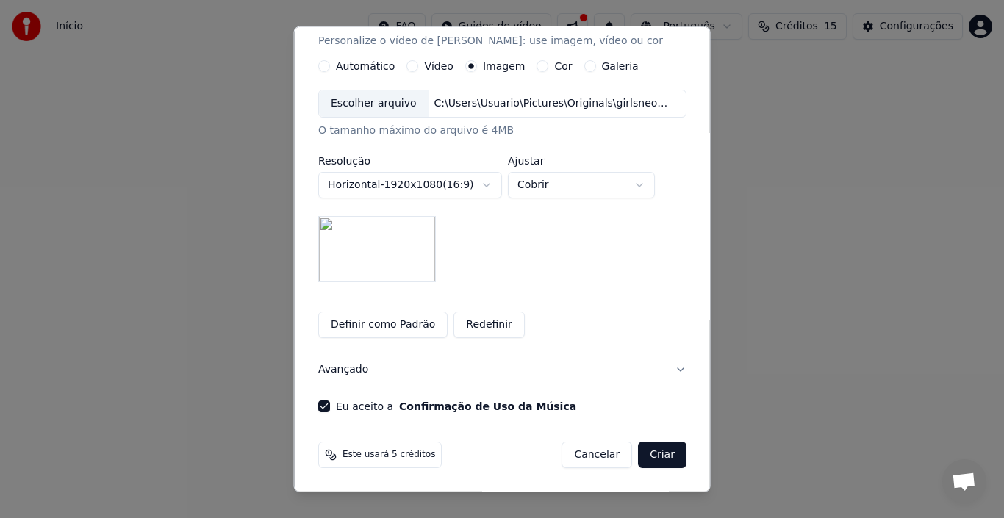
click at [650, 453] on button "Criar" at bounding box center [662, 455] width 49 height 26
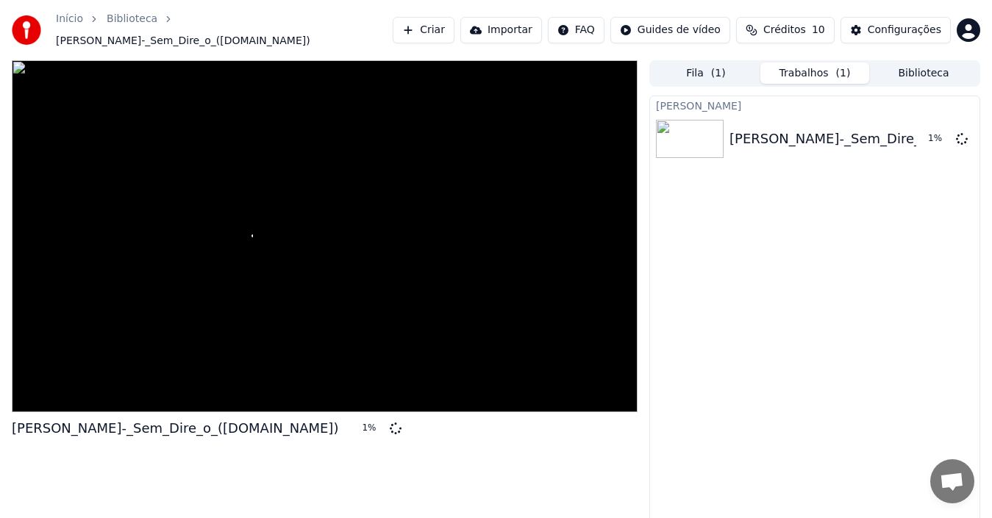
scroll to position [10, 0]
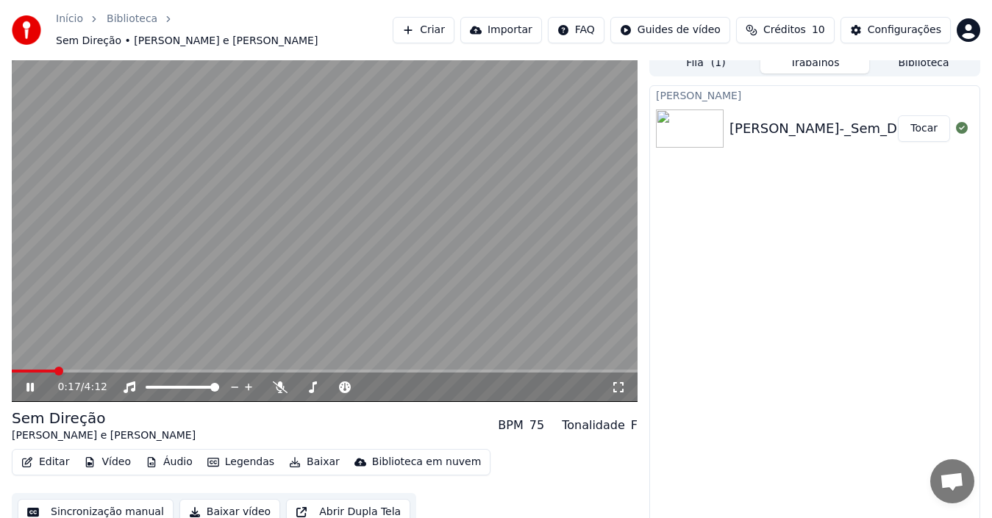
click at [617, 382] on icon at bounding box center [618, 388] width 15 height 12
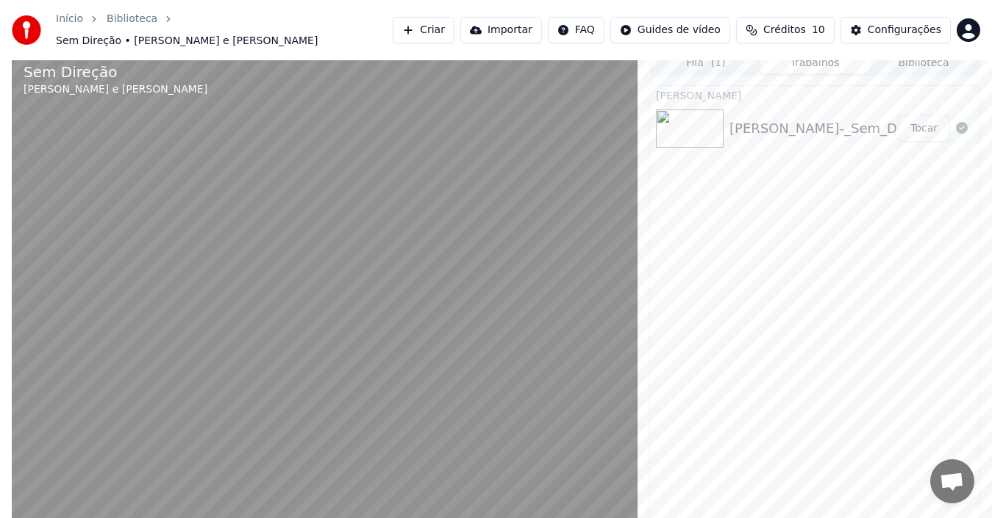
scroll to position [4, 0]
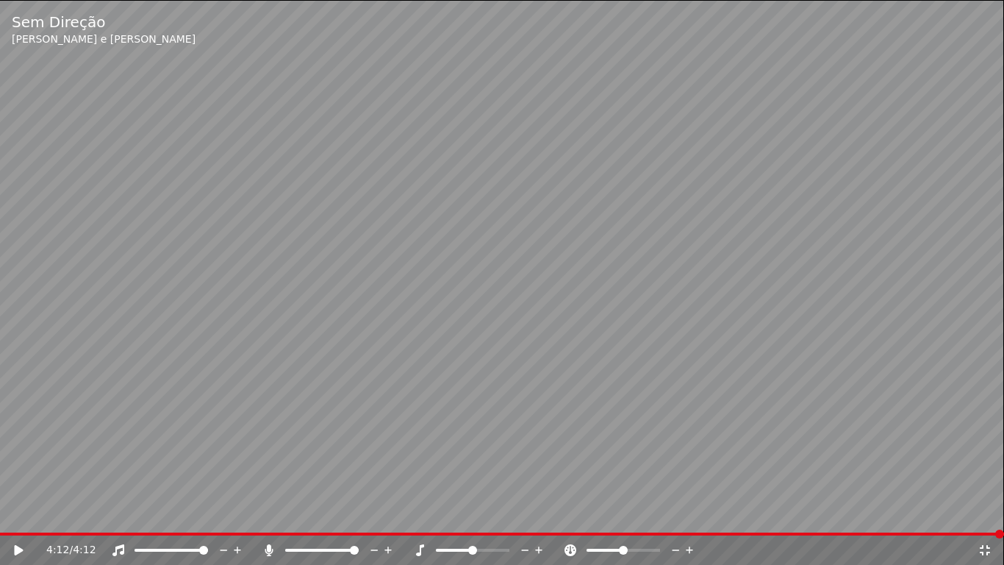
click at [359, 518] on span at bounding box center [354, 550] width 9 height 9
click at [18, 518] on div "4:12 / 4:12" at bounding box center [502, 550] width 993 height 15
click at [15, 518] on icon at bounding box center [19, 550] width 9 height 10
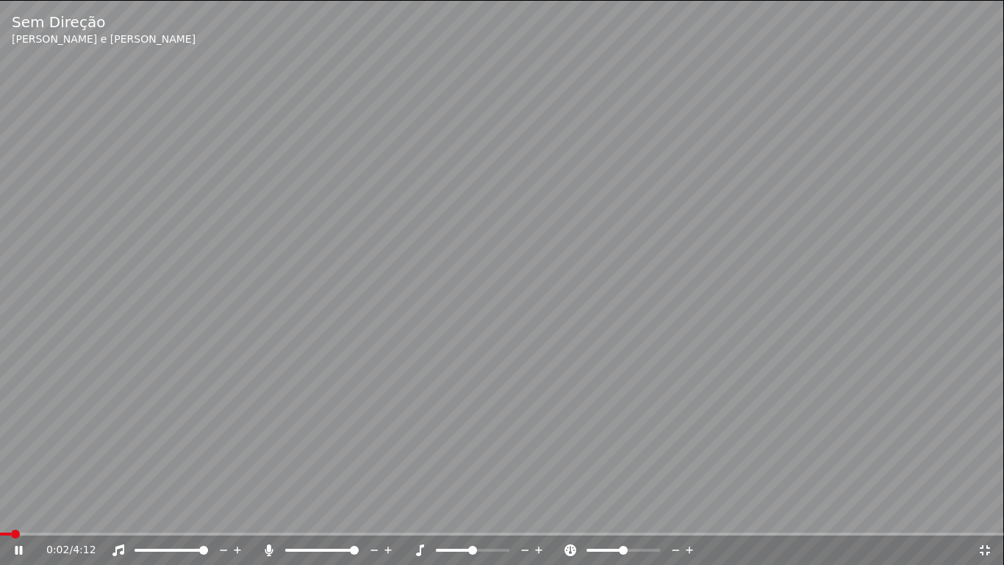
click at [208, 518] on span at bounding box center [203, 550] width 9 height 9
click at [0, 518] on span at bounding box center [4, 533] width 9 height 9
click at [19, 518] on icon at bounding box center [29, 550] width 35 height 12
click at [0, 518] on span at bounding box center [4, 533] width 9 height 9
click at [982, 518] on icon at bounding box center [985, 550] width 10 height 10
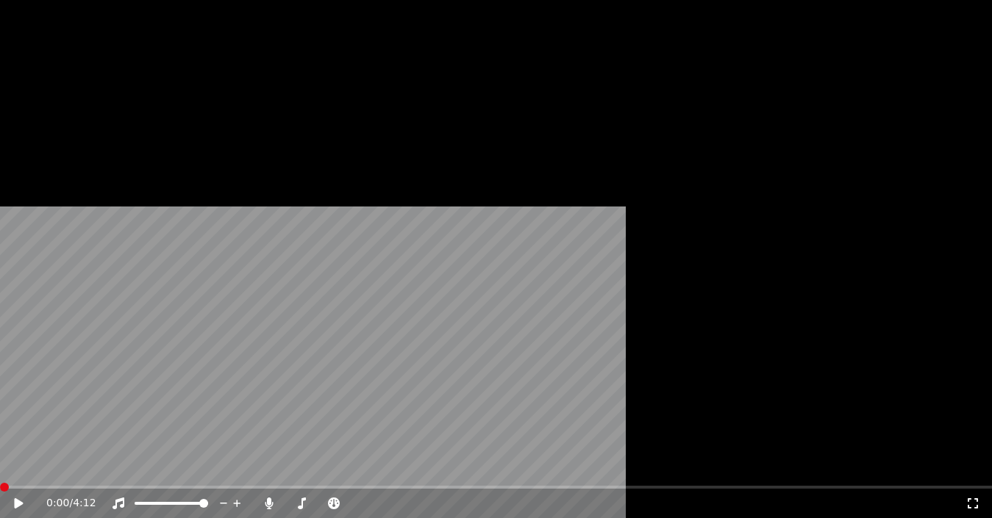
scroll to position [16, 0]
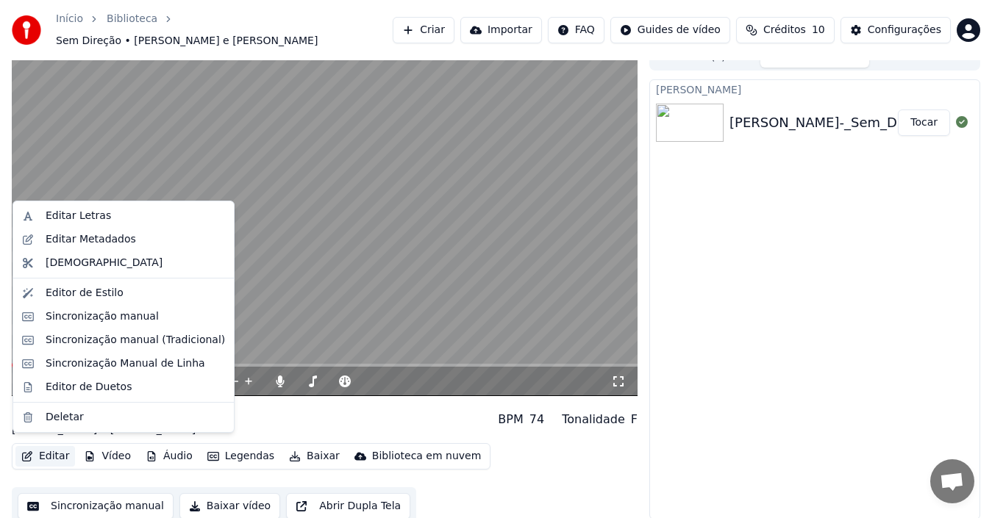
click at [49, 446] on button "Editar" at bounding box center [45, 456] width 60 height 21
click at [68, 213] on div "Editar Letras" at bounding box center [78, 216] width 65 height 15
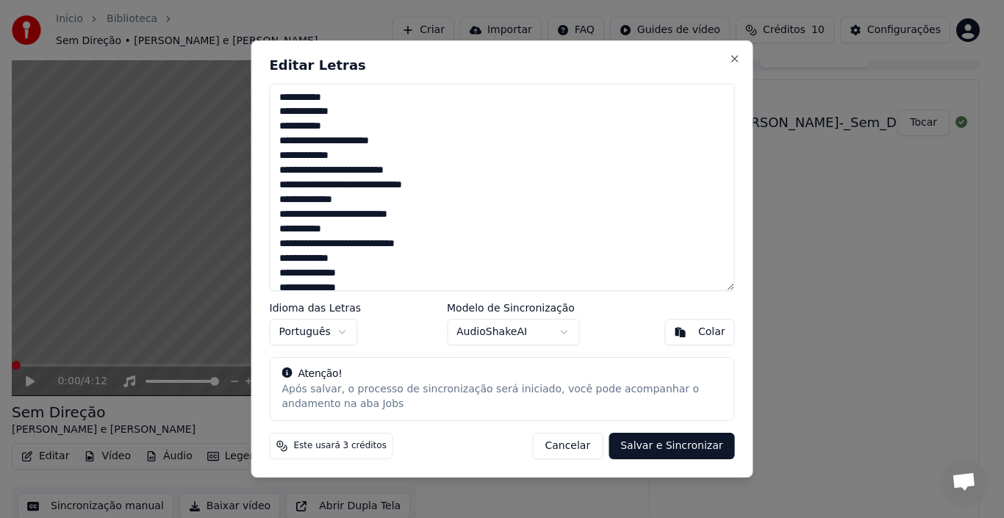
drag, startPoint x: 277, startPoint y: 96, endPoint x: 349, endPoint y: 112, distance: 73.9
click at [349, 112] on textarea "**********" at bounding box center [502, 187] width 465 height 207
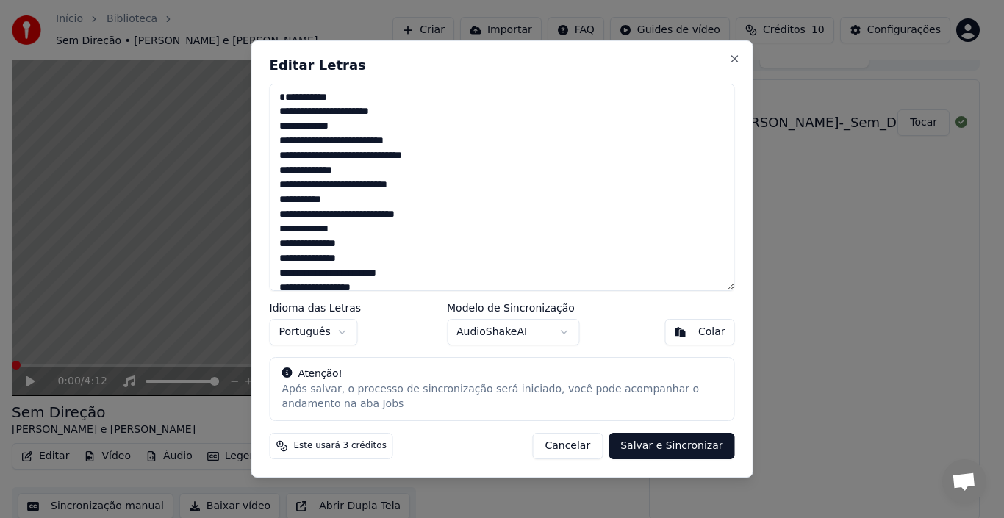
click at [684, 446] on button "Salvar e Sincronizar" at bounding box center [672, 446] width 126 height 26
type textarea "**********"
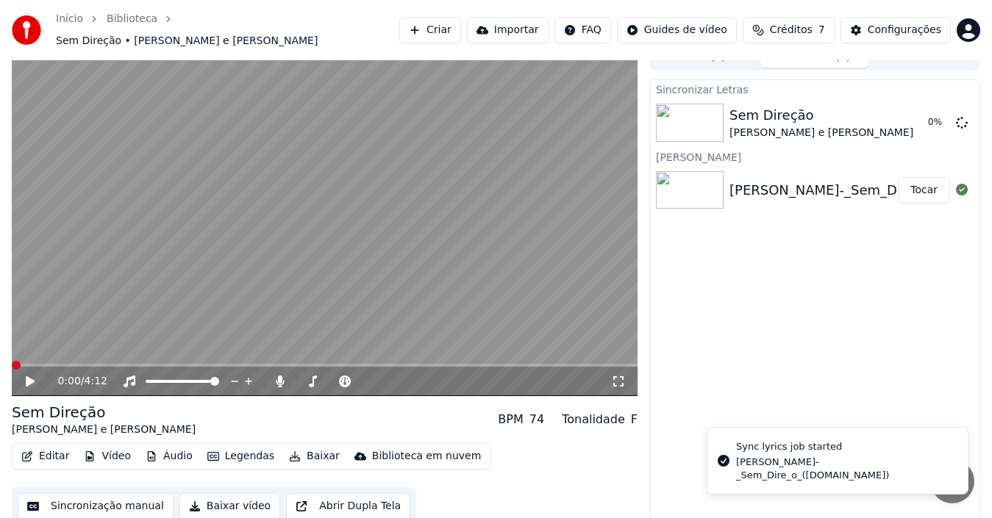
click at [31, 376] on icon at bounding box center [30, 381] width 9 height 10
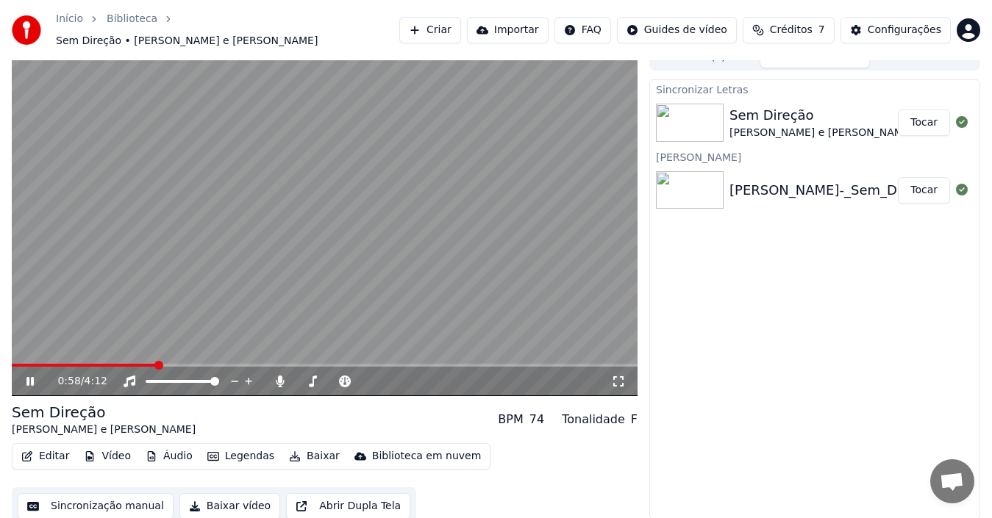
click at [612, 376] on icon at bounding box center [618, 382] width 15 height 12
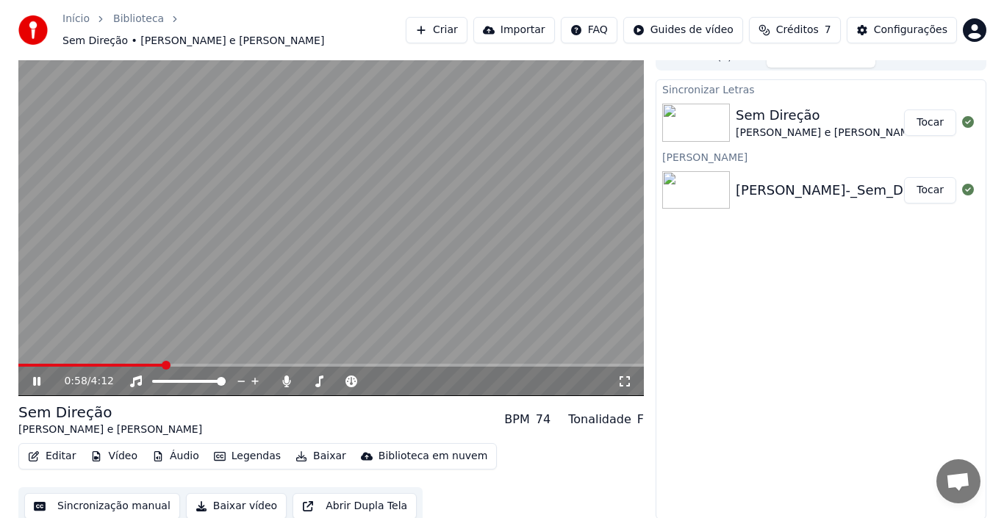
scroll to position [4, 0]
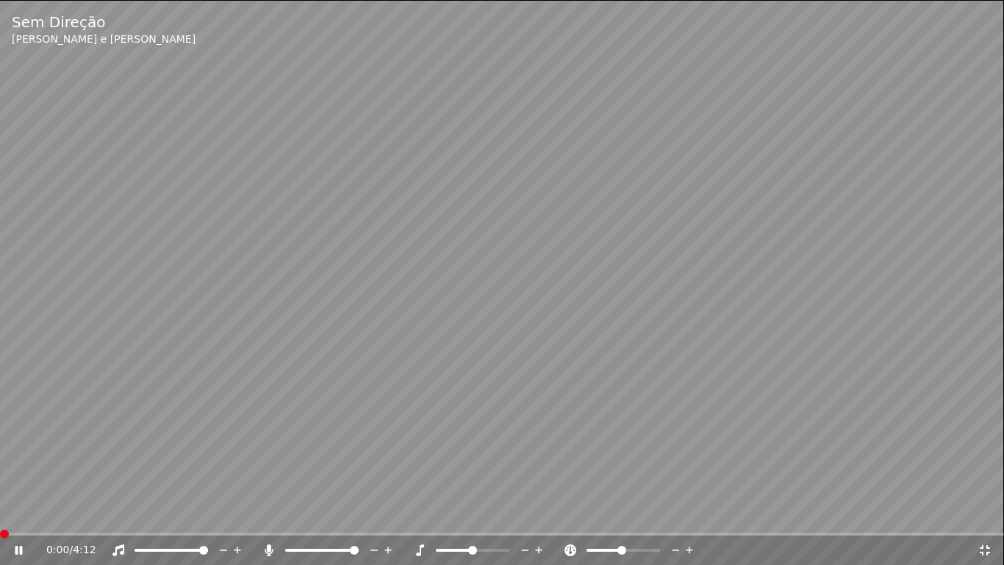
click at [0, 518] on span at bounding box center [0, 533] width 0 height 3
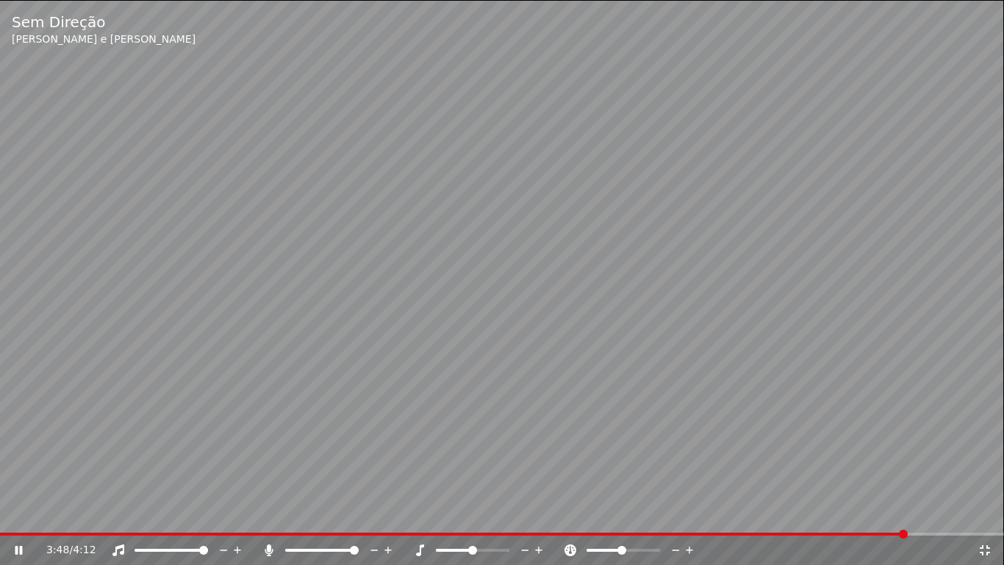
click at [908, 518] on span at bounding box center [903, 533] width 9 height 9
click at [869, 518] on span at bounding box center [868, 533] width 9 height 9
click at [861, 518] on span at bounding box center [856, 533] width 9 height 9
click at [836, 518] on span at bounding box center [418, 533] width 836 height 3
click at [743, 518] on span at bounding box center [742, 533] width 9 height 9
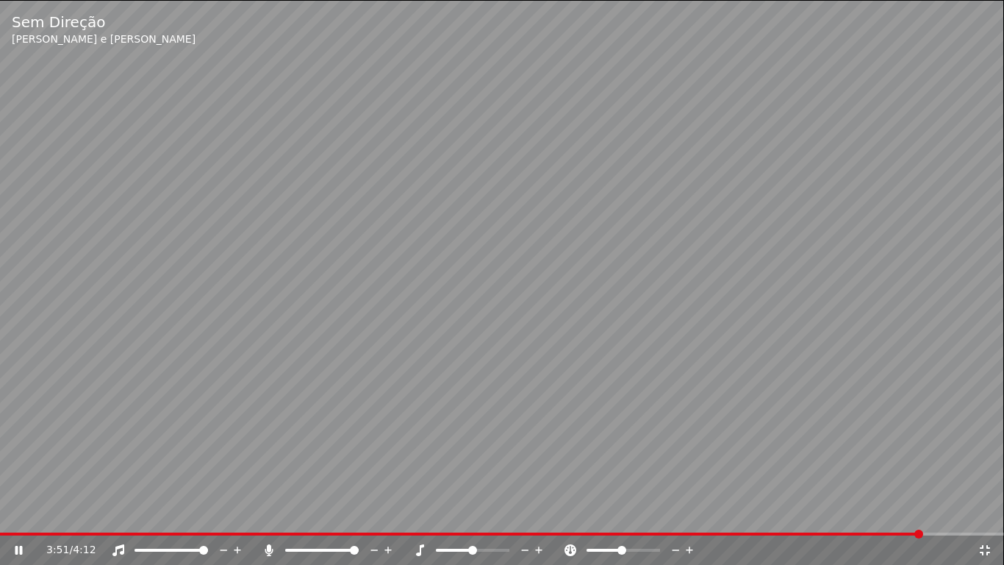
click at [982, 518] on icon at bounding box center [985, 550] width 10 height 10
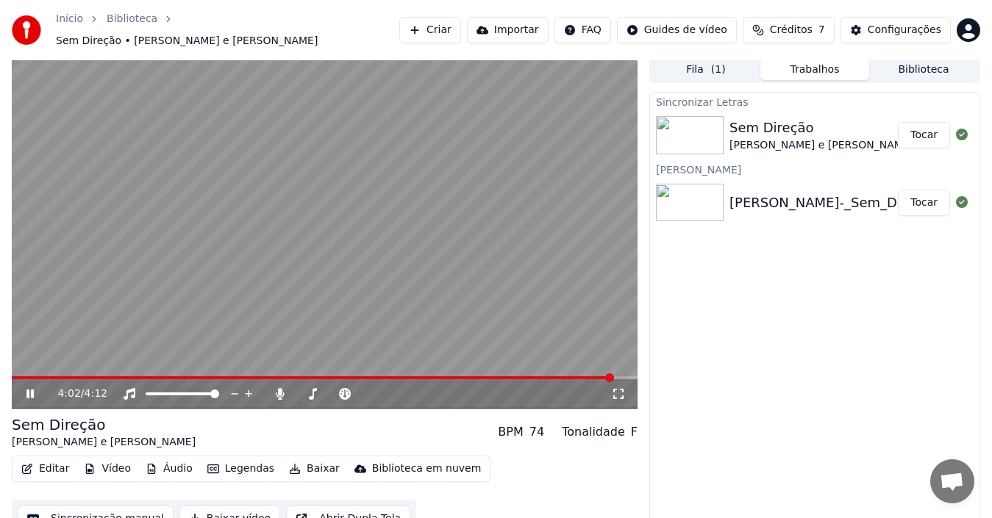
click at [26, 388] on icon at bounding box center [41, 394] width 34 height 12
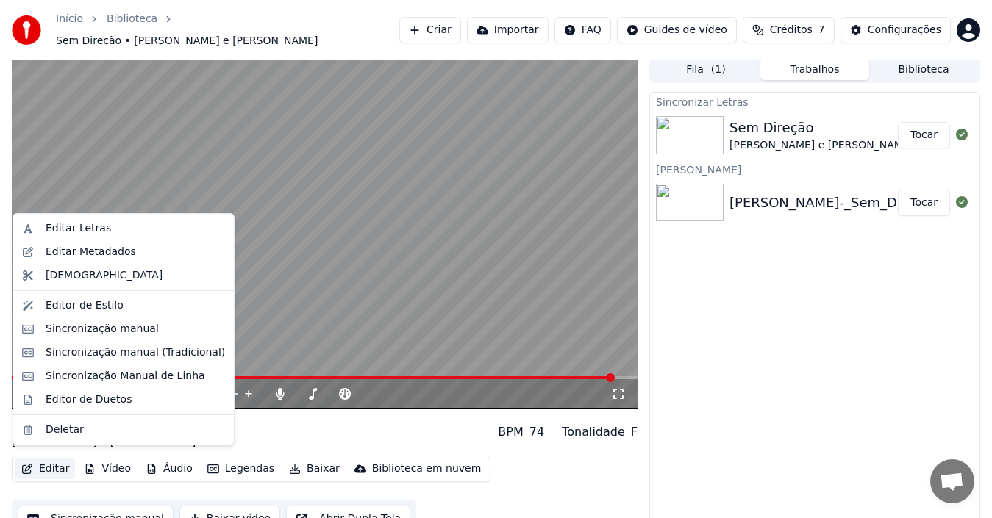
click at [50, 462] on button "Editar" at bounding box center [45, 469] width 60 height 21
click at [67, 233] on div "Editar Letras" at bounding box center [78, 228] width 65 height 15
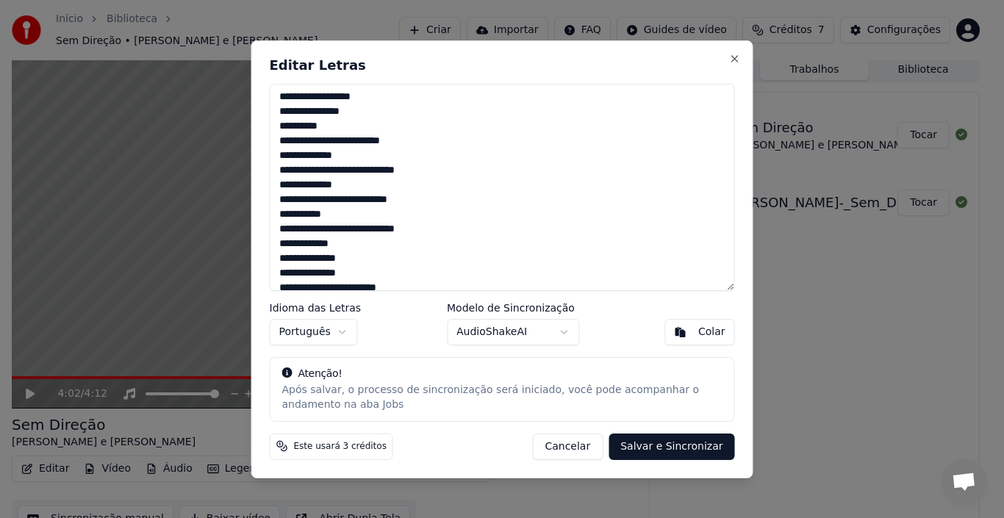
scroll to position [305, 0]
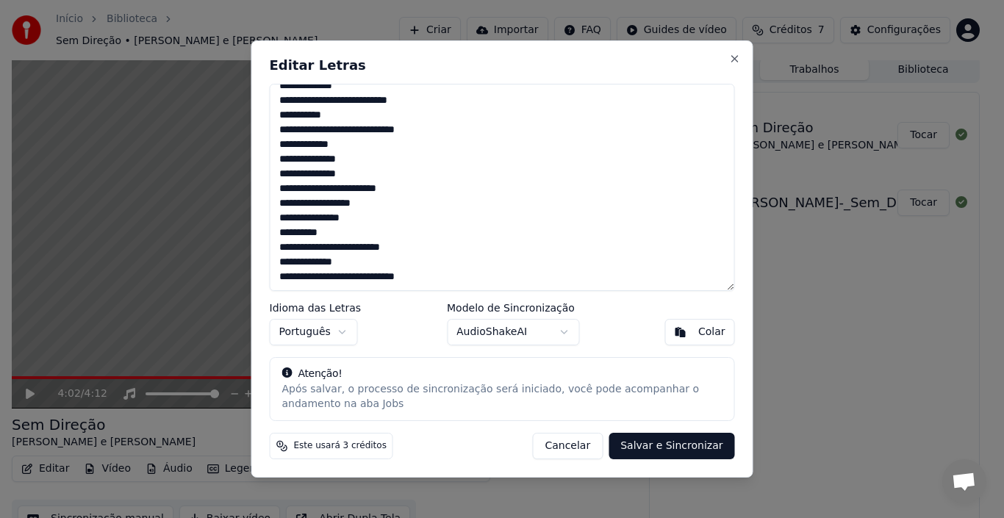
click at [490, 282] on textarea "**********" at bounding box center [502, 187] width 465 height 207
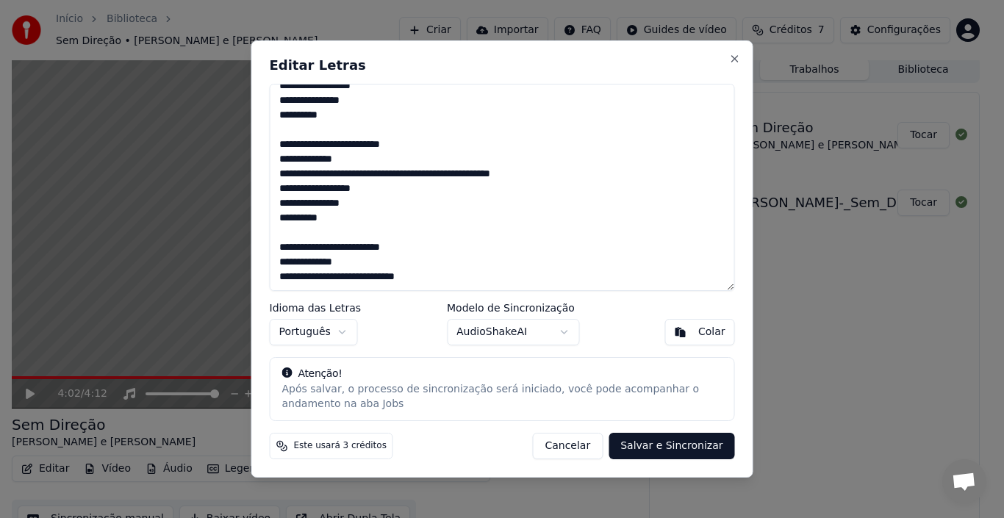
scroll to position [526, 0]
drag, startPoint x: 277, startPoint y: 215, endPoint x: 435, endPoint y: 277, distance: 169.7
click at [435, 277] on textarea "**********" at bounding box center [502, 187] width 465 height 207
click at [565, 261] on textarea "**********" at bounding box center [502, 187] width 465 height 207
click at [696, 333] on button "Colar" at bounding box center [700, 332] width 70 height 26
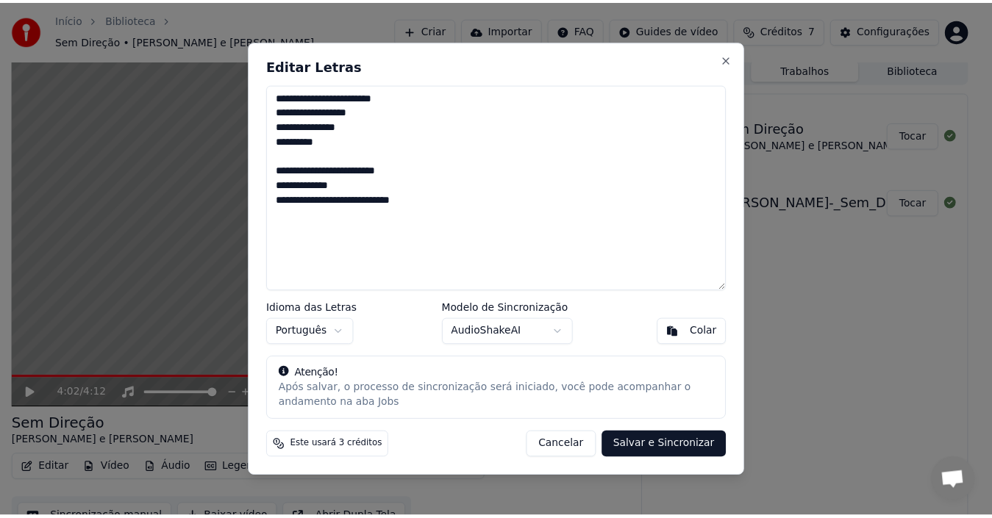
scroll to position [0, 0]
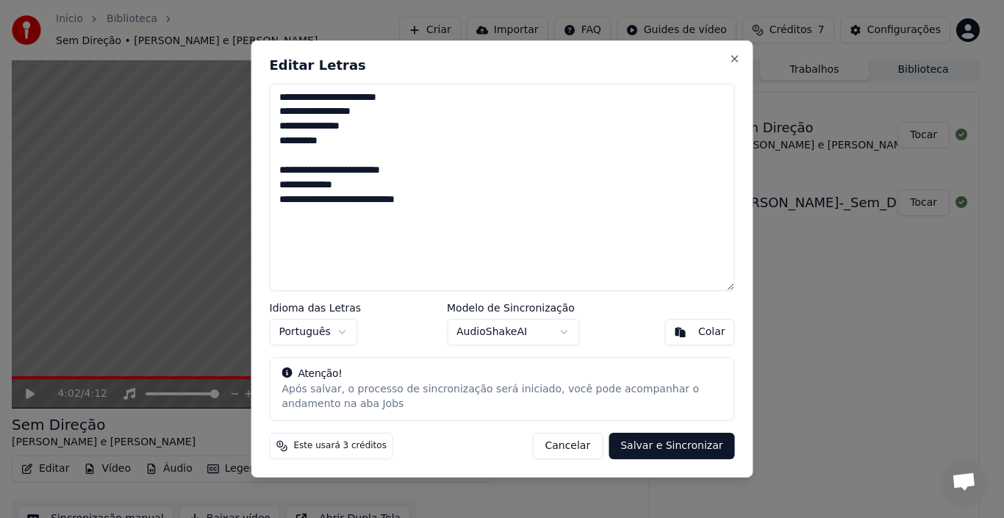
click at [685, 440] on button "Salvar e Sincronizar" at bounding box center [672, 446] width 126 height 26
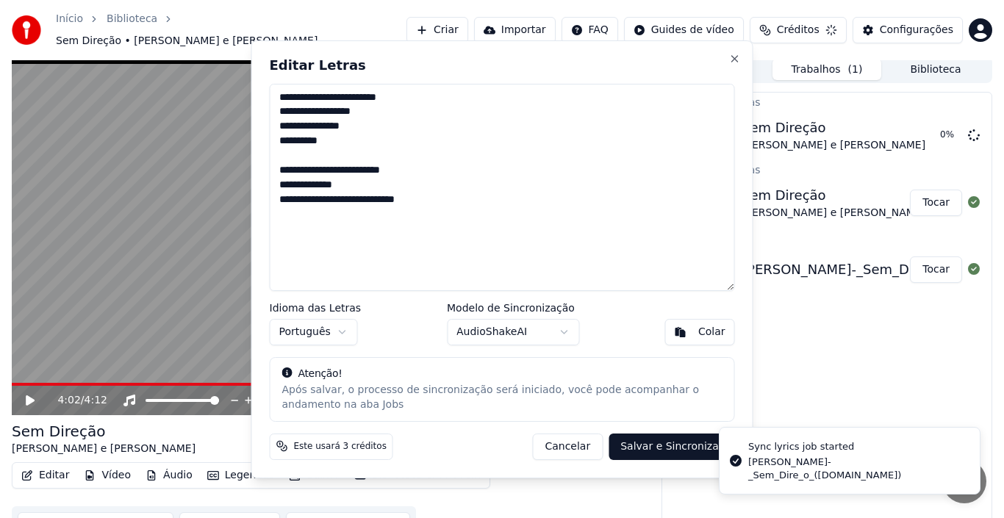
type textarea "**********"
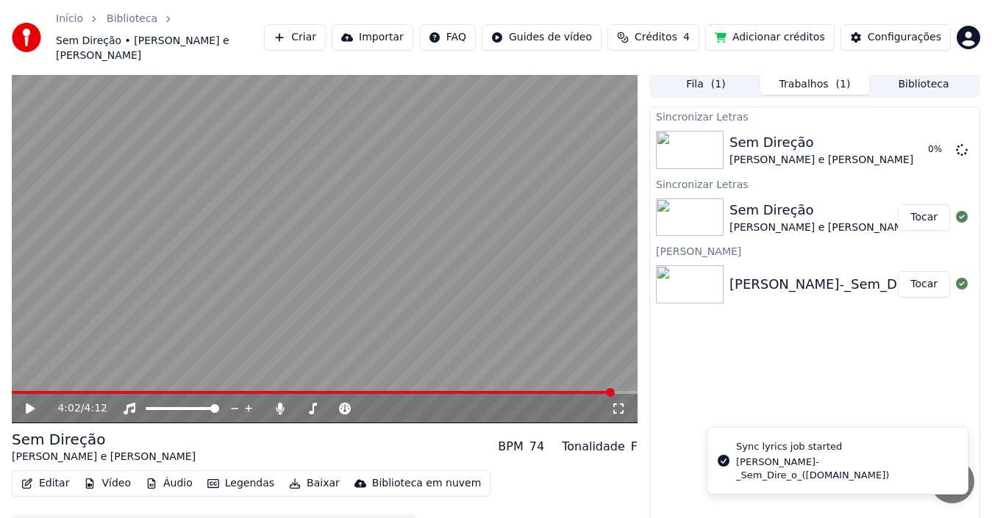
scroll to position [11, 0]
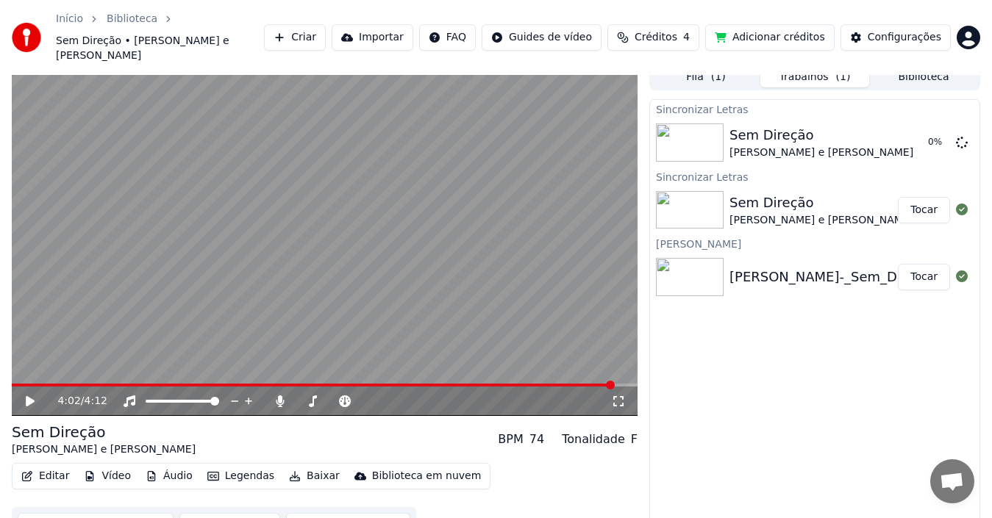
click at [31, 396] on icon at bounding box center [41, 402] width 34 height 12
click at [553, 381] on span at bounding box center [549, 385] width 9 height 9
click at [457, 384] on span at bounding box center [455, 385] width 9 height 9
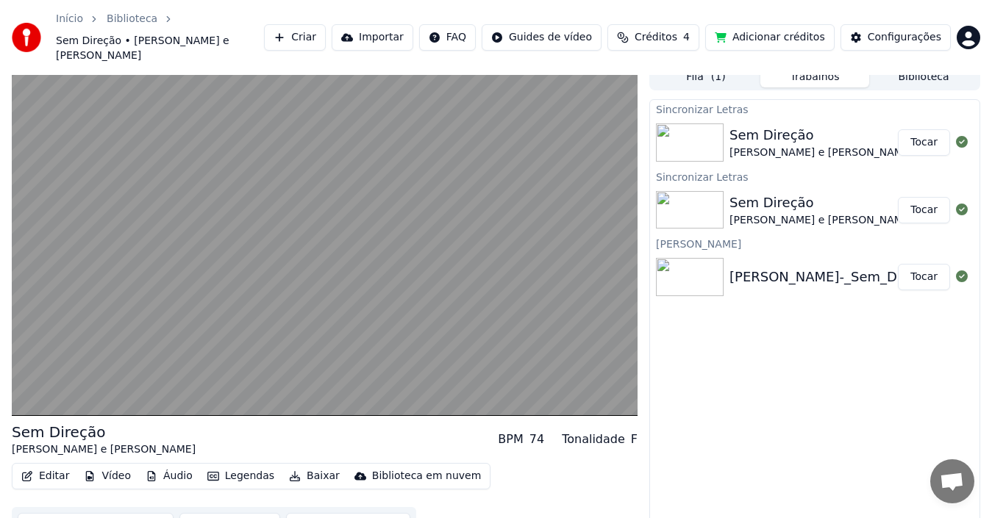
click at [918, 264] on button "Tocar" at bounding box center [924, 277] width 52 height 26
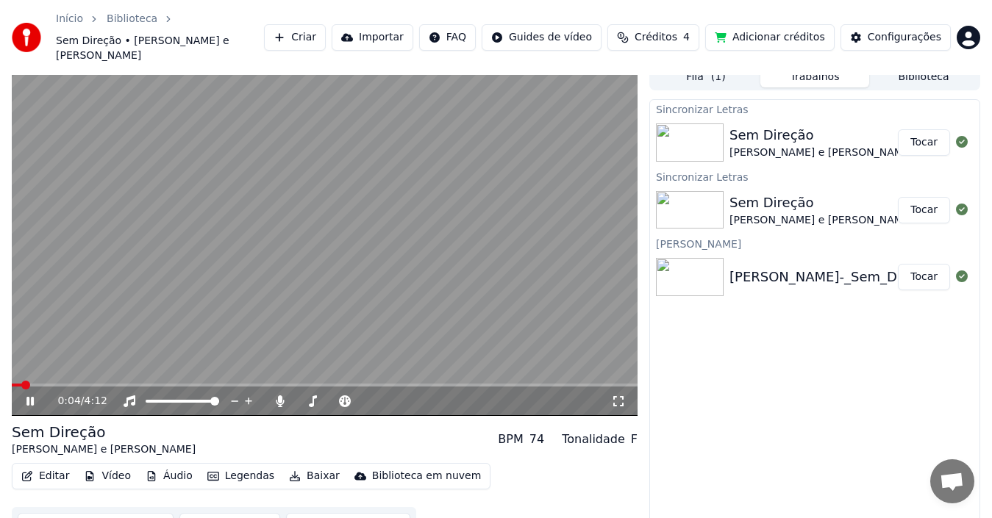
click at [532, 365] on video at bounding box center [325, 240] width 626 height 352
click at [31, 396] on icon at bounding box center [30, 401] width 9 height 10
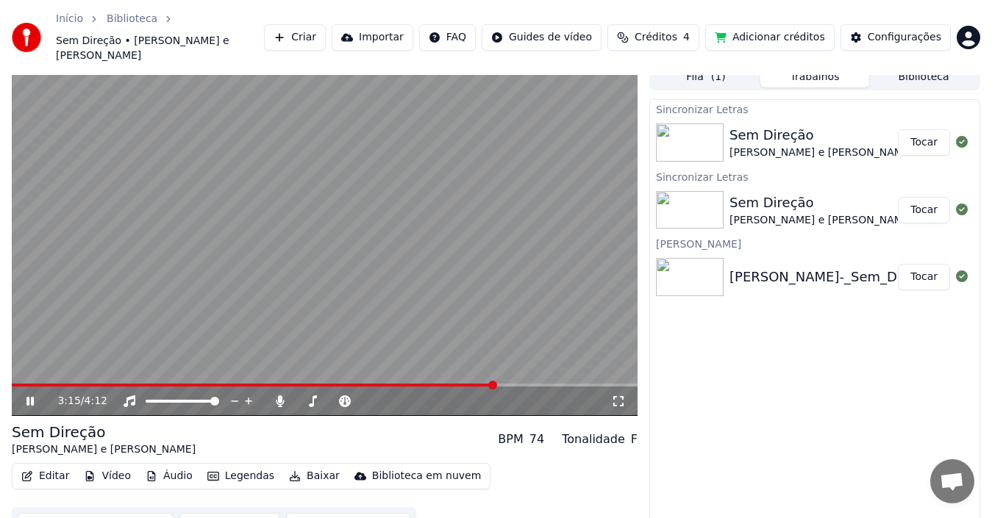
click at [495, 384] on span at bounding box center [325, 385] width 626 height 3
click at [549, 384] on span at bounding box center [325, 385] width 626 height 3
click at [568, 384] on span at bounding box center [325, 385] width 626 height 3
click at [594, 384] on span at bounding box center [325, 385] width 626 height 3
click at [921, 197] on button "Tocar" at bounding box center [924, 210] width 52 height 26
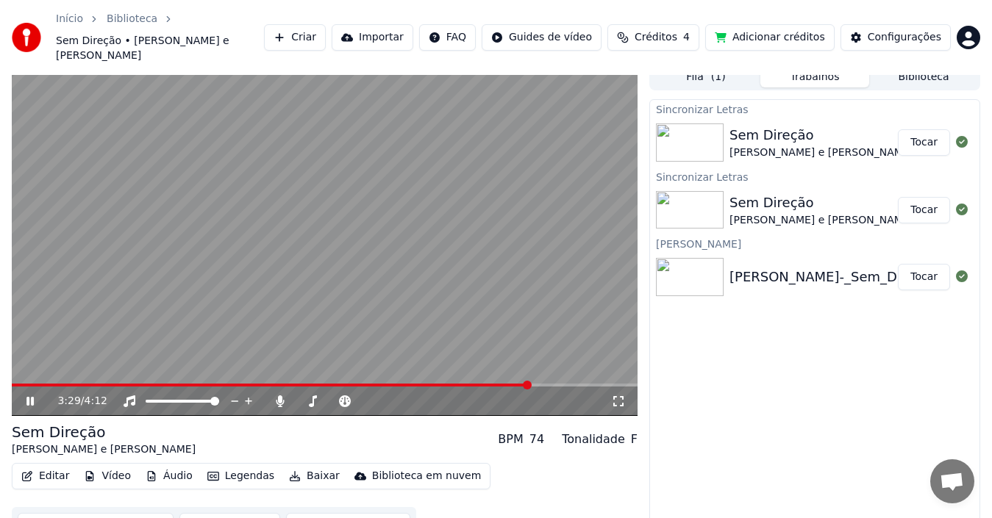
click at [530, 384] on span at bounding box center [325, 385] width 626 height 3
click at [557, 381] on span at bounding box center [553, 385] width 9 height 9
click at [529, 381] on span at bounding box center [525, 385] width 9 height 9
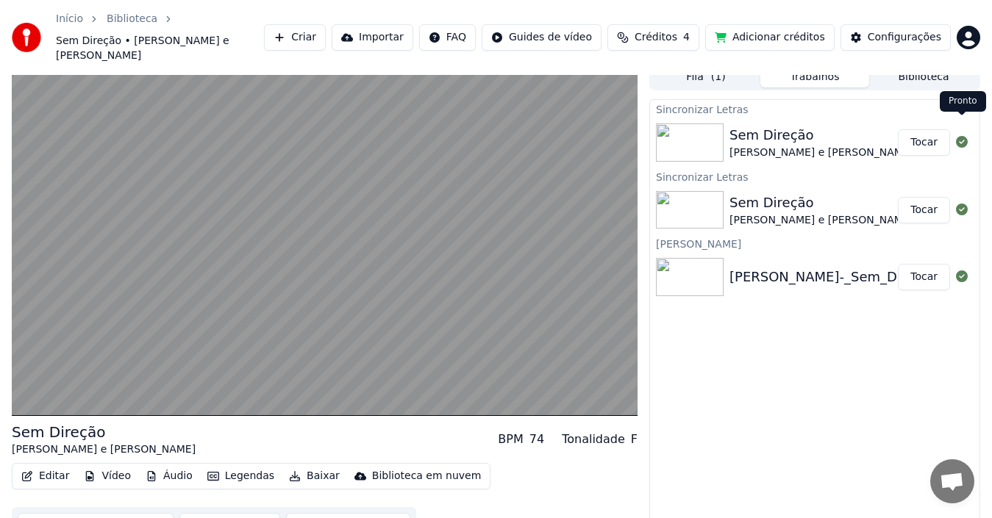
click at [963, 136] on icon at bounding box center [962, 142] width 12 height 12
click at [961, 136] on icon at bounding box center [962, 142] width 12 height 12
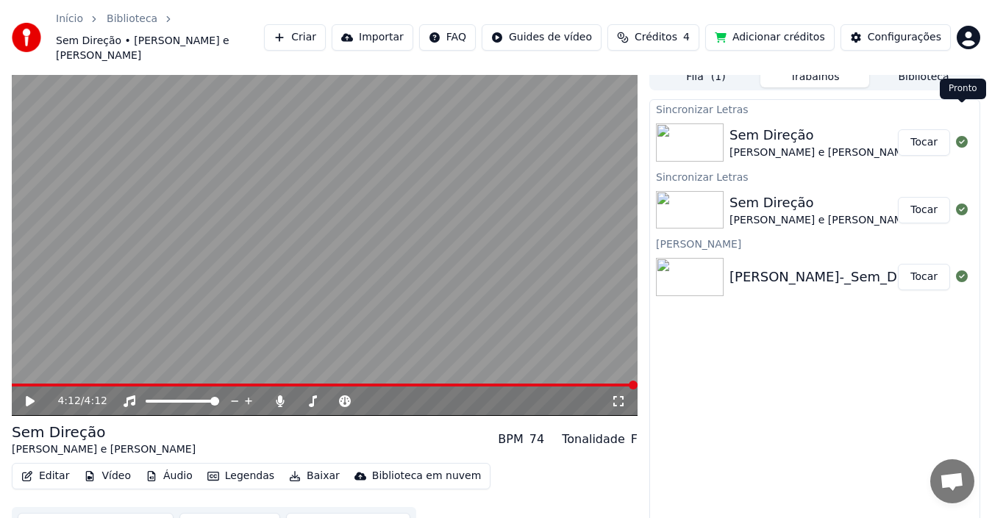
scroll to position [24, 0]
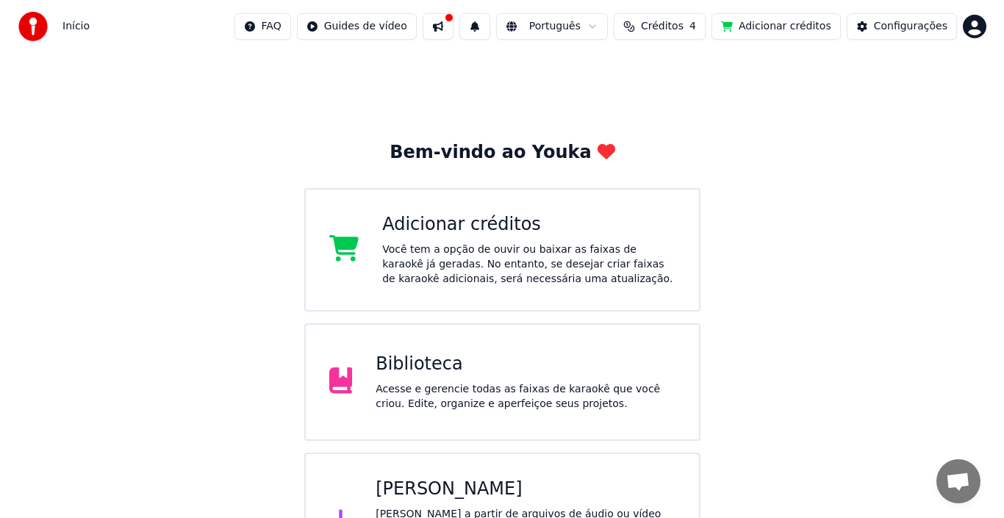
scroll to position [58, 0]
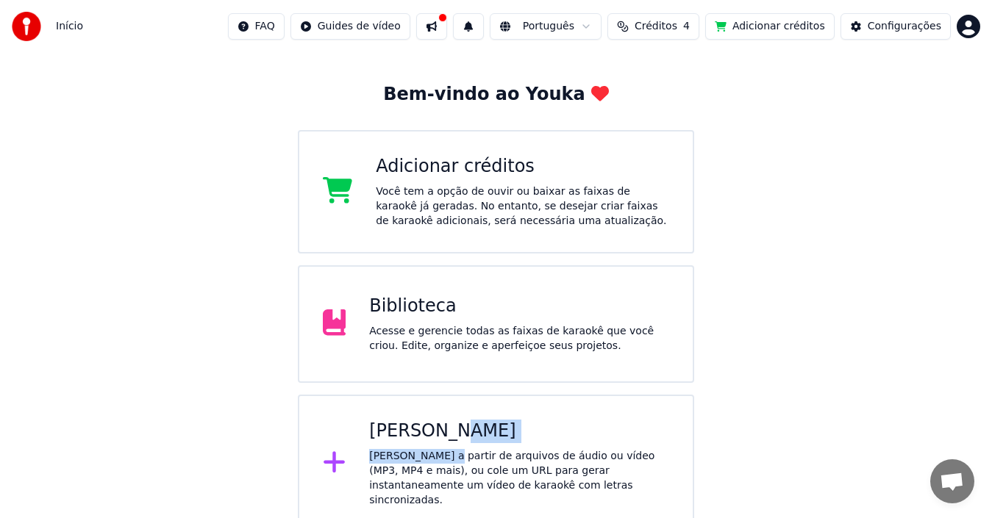
click at [435, 446] on div "Criar Karaokê Crie karaokê a partir de arquivos de áudio ou vídeo (MP3, MP4 e m…" at bounding box center [519, 464] width 300 height 88
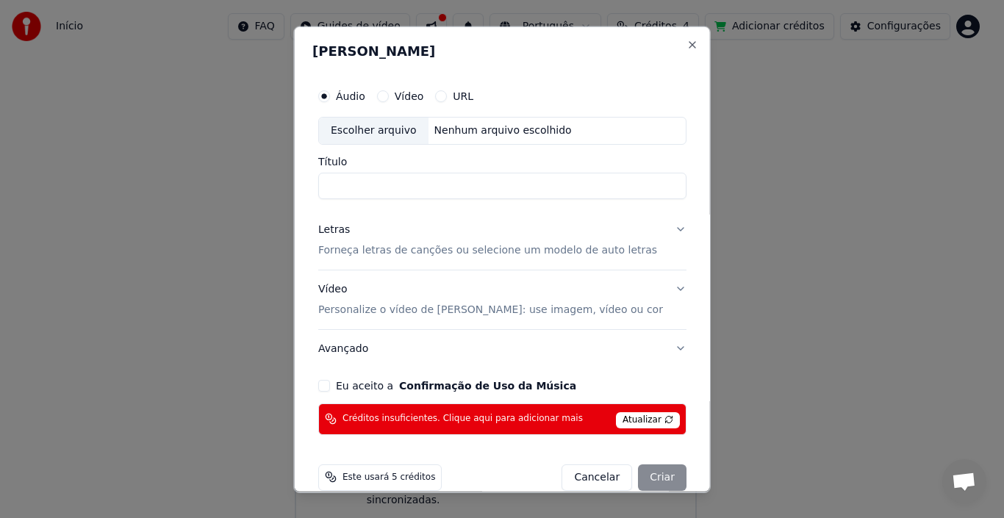
click at [367, 247] on p "Forneça letras de canções ou selecione um modelo de auto letras" at bounding box center [487, 250] width 339 height 15
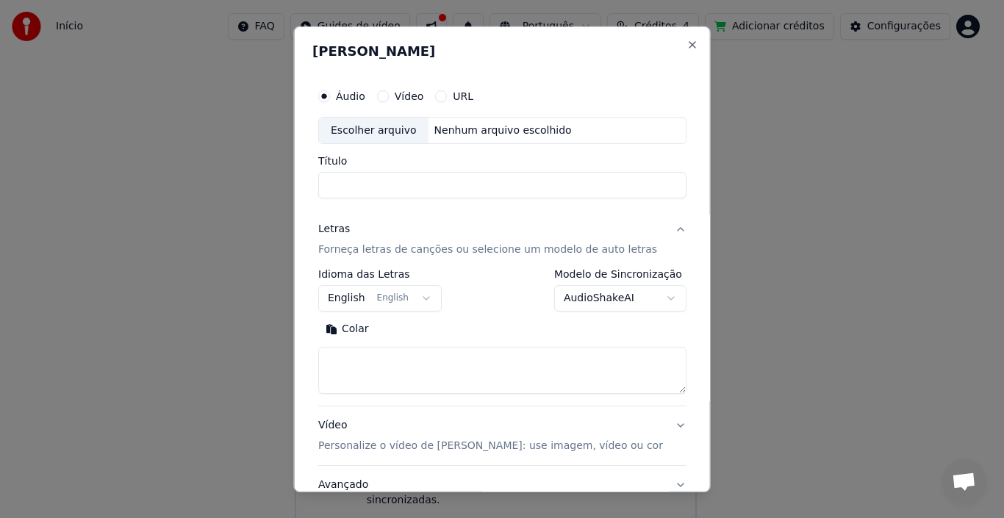
click at [379, 365] on textarea at bounding box center [502, 370] width 368 height 47
click at [366, 328] on button "Colar" at bounding box center [347, 330] width 58 height 24
type textarea "**********"
drag, startPoint x: 343, startPoint y: 360, endPoint x: 395, endPoint y: 359, distance: 51.5
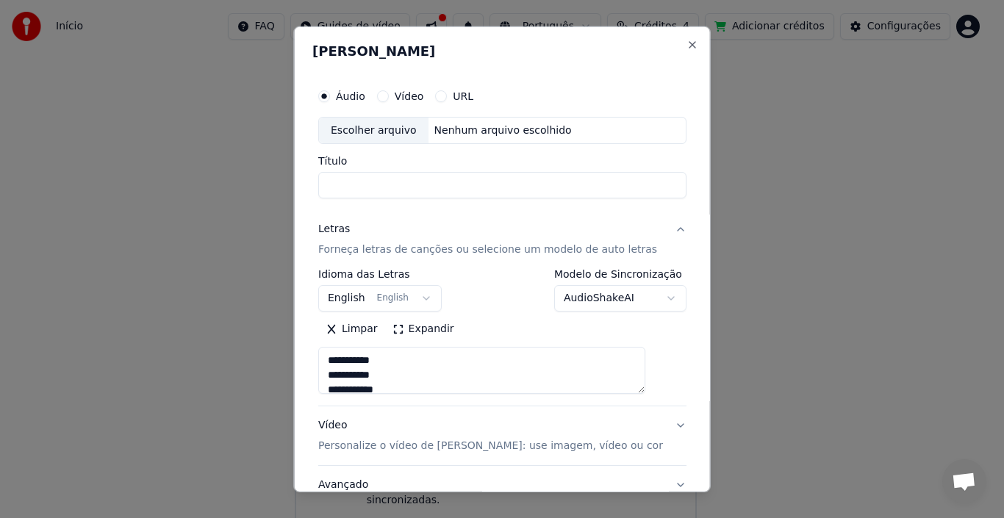
click at [396, 359] on textarea "**********" at bounding box center [481, 370] width 327 height 47
click at [362, 185] on input "Título" at bounding box center [502, 185] width 368 height 26
paste input "**********"
type input "**********"
type textarea "**********"
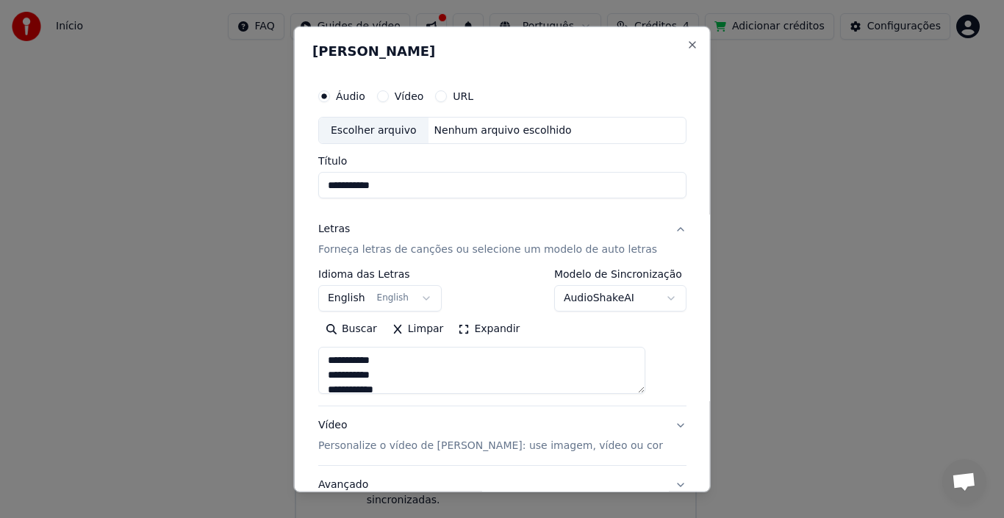
type input "**********"
click at [388, 132] on div "Escolher arquivo" at bounding box center [374, 130] width 110 height 26
type textarea "**********"
type input "**********"
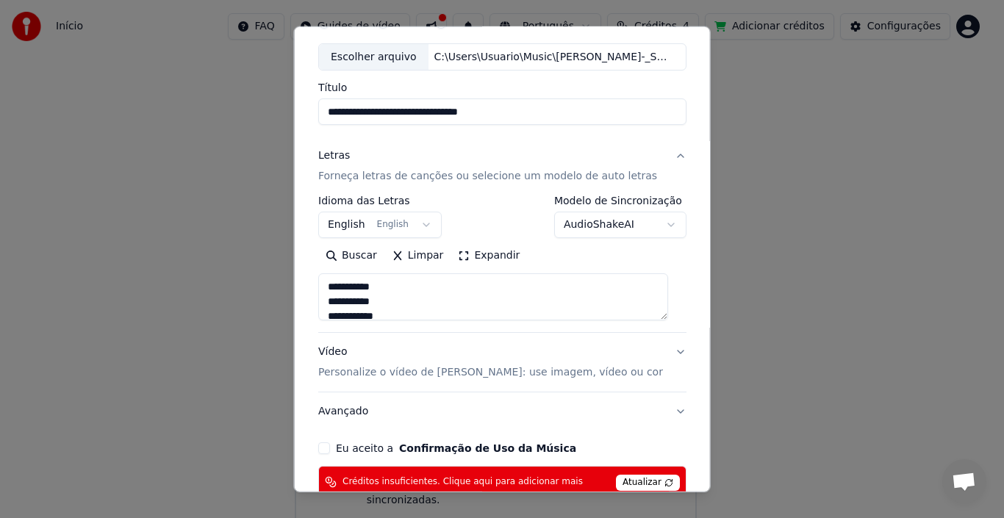
scroll to position [158, 0]
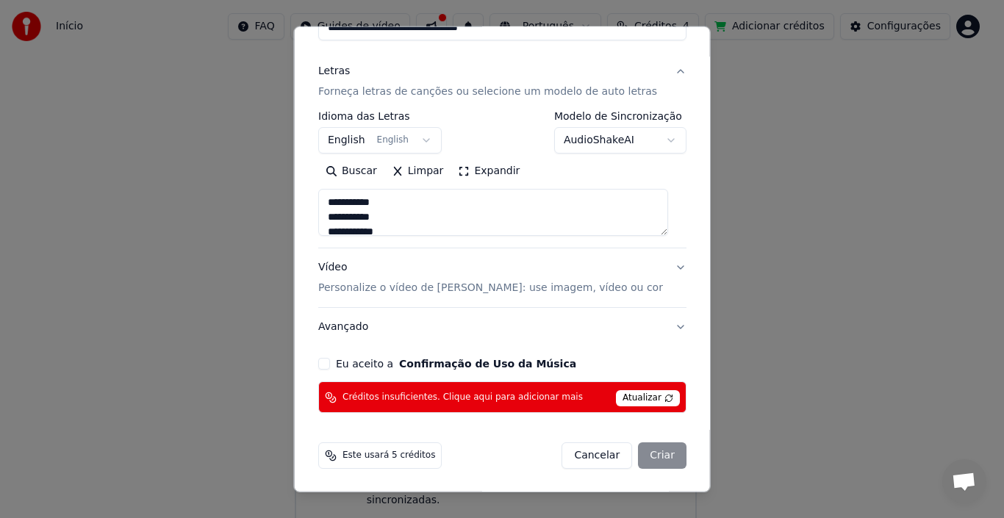
click at [328, 363] on button "Eu aceito a Confirmação de Uso da Música" at bounding box center [324, 364] width 12 height 12
click at [355, 289] on p "Personalize o vídeo de karaokê: use imagem, vídeo ou cor" at bounding box center [490, 288] width 345 height 15
type textarea "**********"
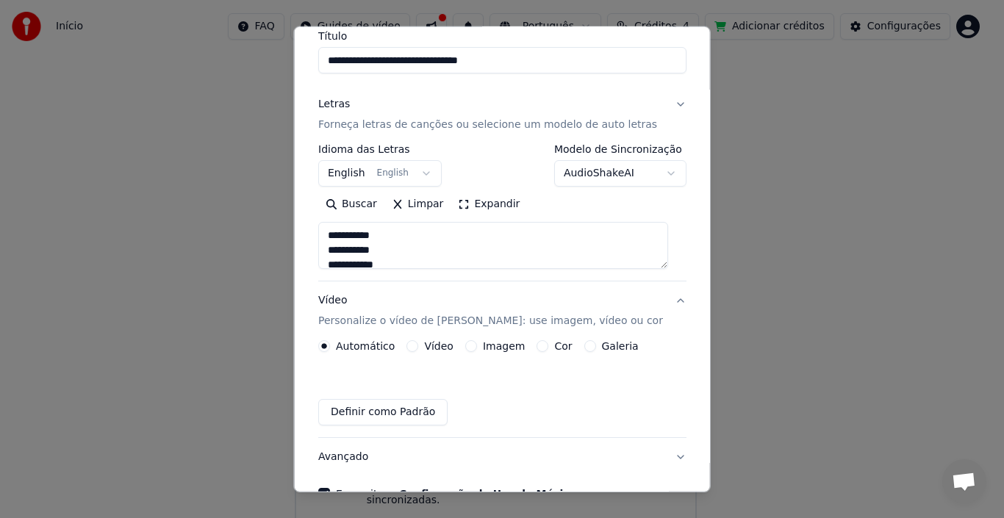
scroll to position [118, 0]
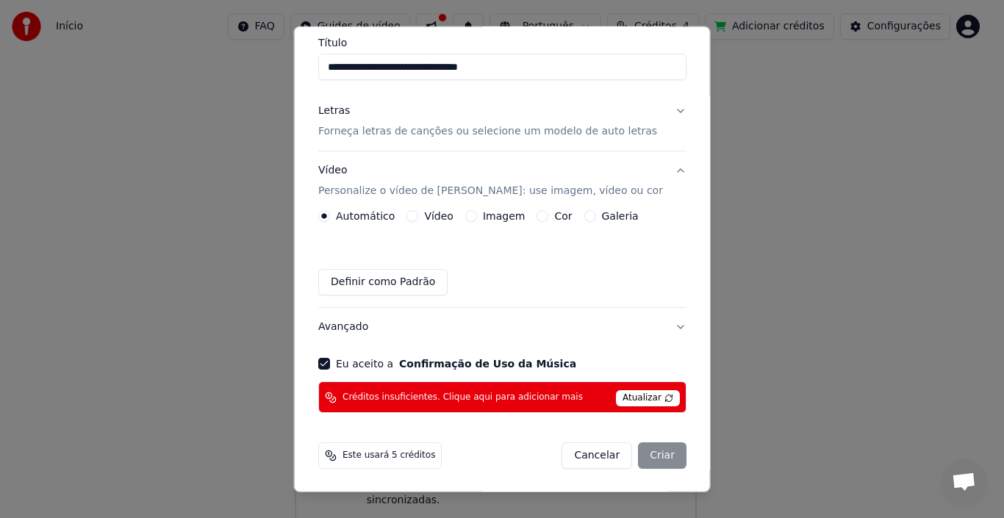
click at [499, 215] on label "Imagem" at bounding box center [503, 216] width 42 height 10
click at [476, 215] on button "Imagem" at bounding box center [471, 216] width 12 height 12
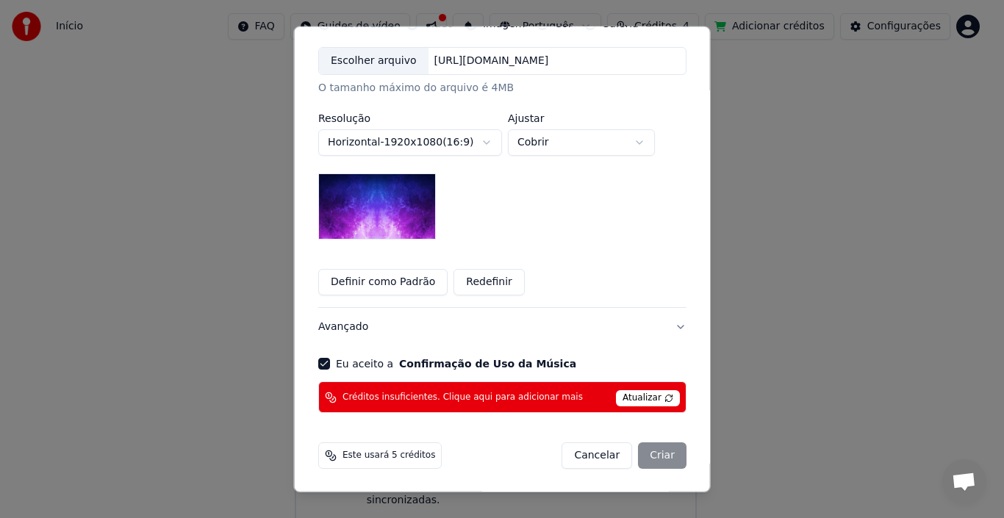
scroll to position [238, 0]
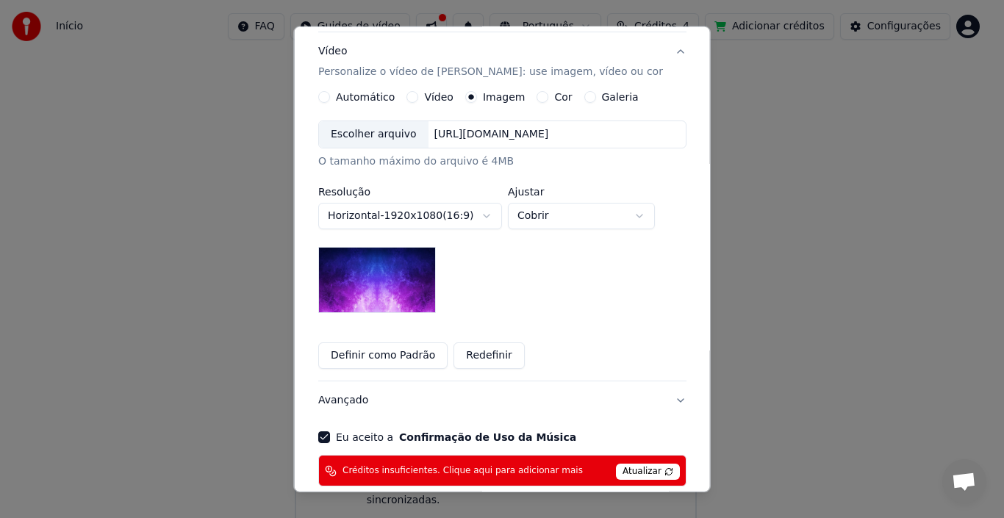
click at [407, 288] on img at bounding box center [377, 280] width 118 height 66
click at [399, 360] on button "Definir como Padrão" at bounding box center [382, 356] width 129 height 26
click at [390, 359] on button "Definir como Padrão" at bounding box center [382, 356] width 129 height 26
click at [474, 352] on button "Redefinir" at bounding box center [489, 356] width 71 height 26
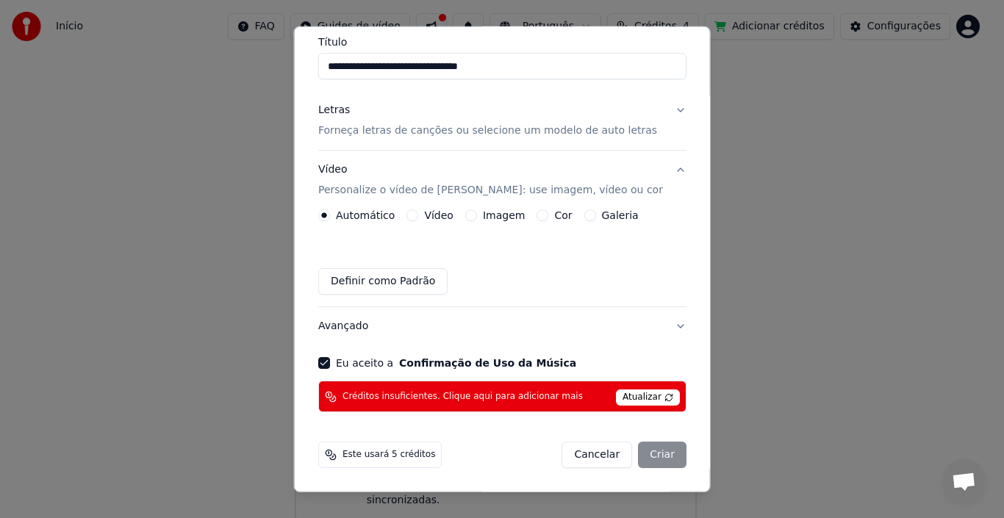
scroll to position [118, 0]
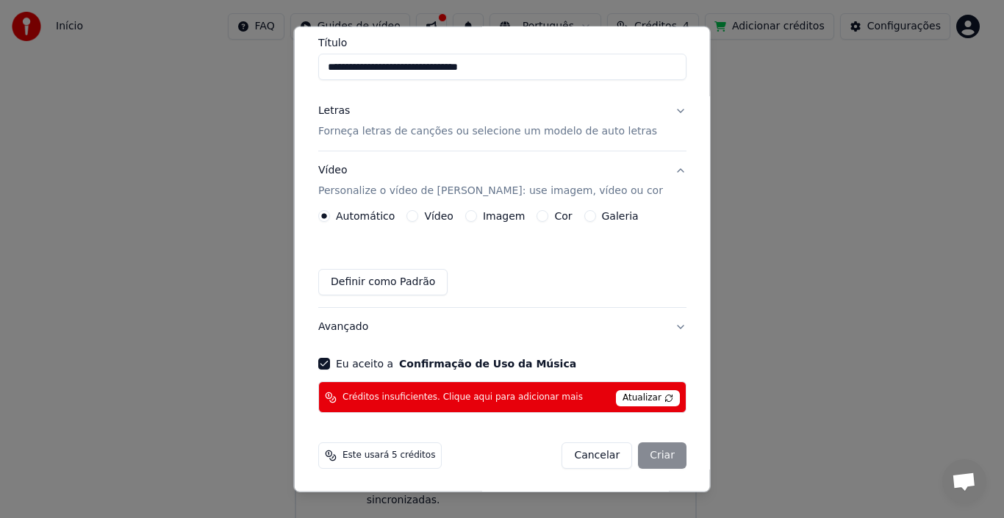
click at [496, 213] on label "Imagem" at bounding box center [503, 216] width 42 height 10
click at [476, 213] on button "Imagem" at bounding box center [471, 216] width 12 height 12
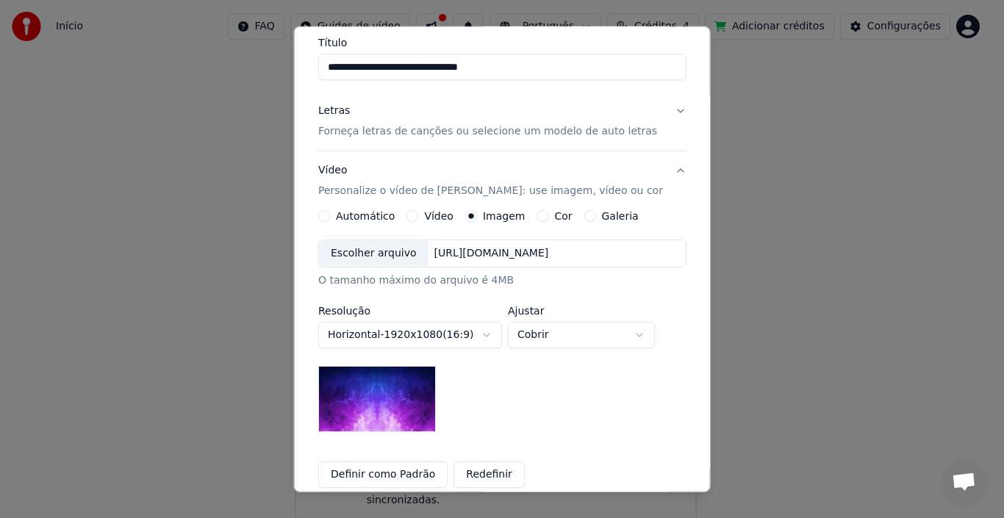
click at [501, 255] on div "https://imagedelivery.net/jkI57_JBx8hWPzcSI-uF5w/c7639807-3f76-4ea5-9112-66e75e…" at bounding box center [491, 253] width 126 height 15
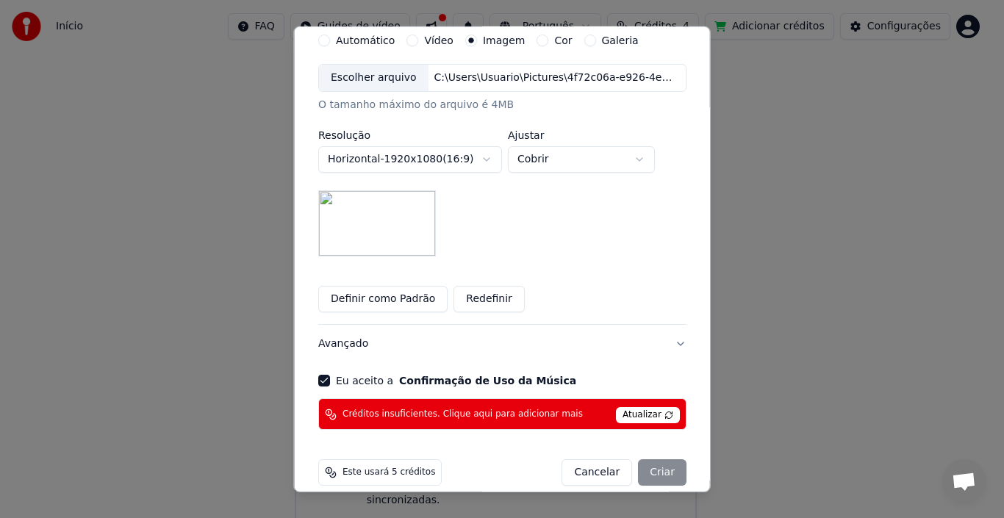
scroll to position [311, 0]
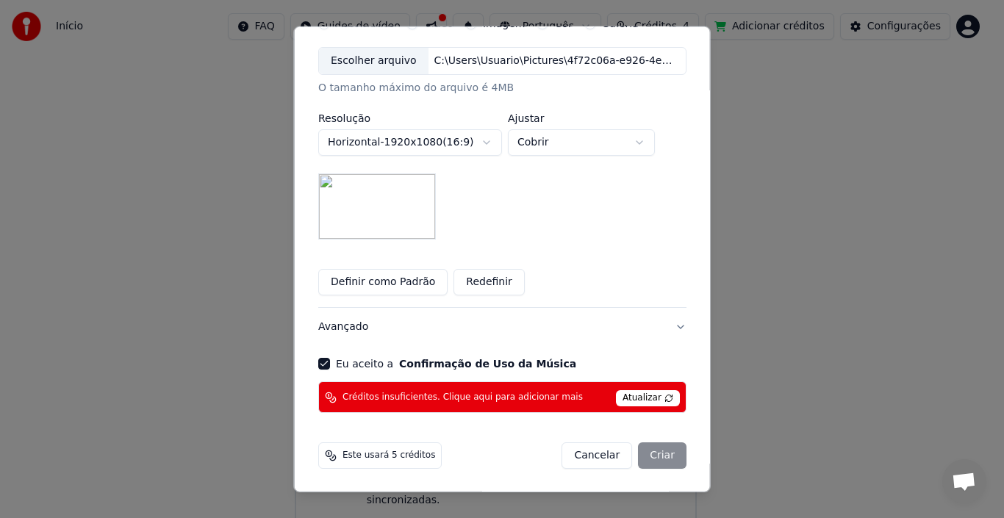
click at [635, 460] on div "Cancelar Criar" at bounding box center [624, 456] width 125 height 26
click at [649, 454] on div "Cancelar Criar" at bounding box center [624, 456] width 125 height 26
click at [649, 390] on span "Atualizar" at bounding box center [648, 398] width 64 height 16
click at [645, 396] on span "Atualizar" at bounding box center [648, 398] width 64 height 16
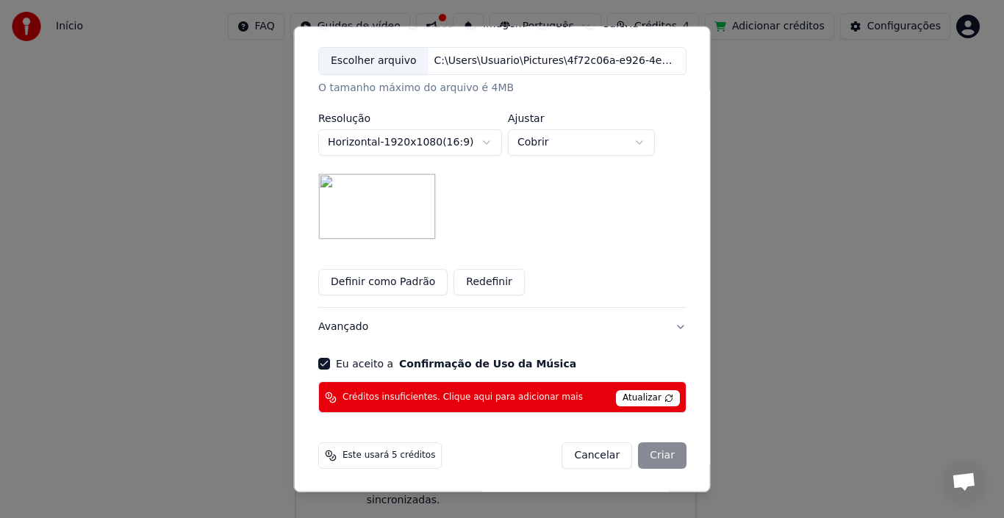
click at [647, 396] on span "Atualizar" at bounding box center [648, 398] width 64 height 16
click at [651, 396] on span "Atualizar" at bounding box center [648, 398] width 64 height 16
click at [646, 453] on div "Cancelar Criar" at bounding box center [624, 456] width 125 height 26
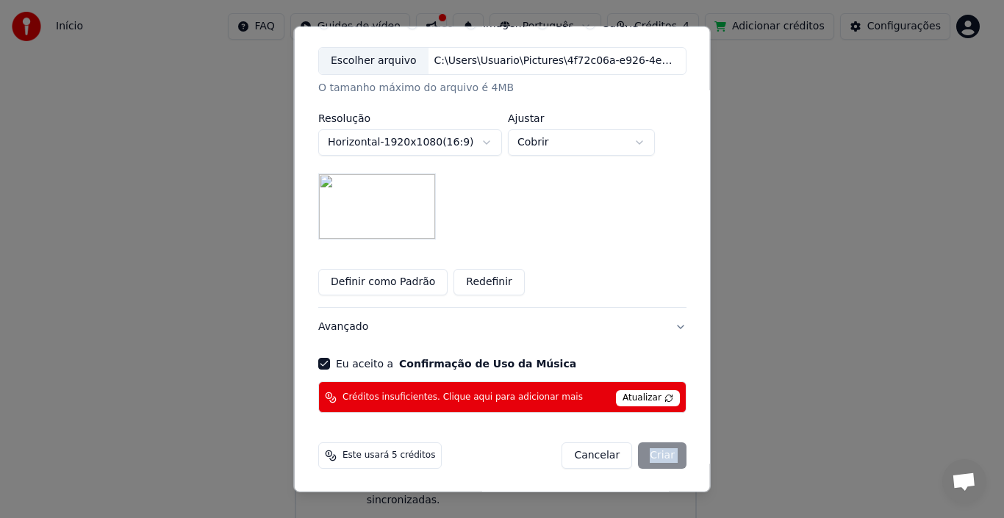
click at [646, 453] on div "Cancelar Criar" at bounding box center [624, 456] width 125 height 26
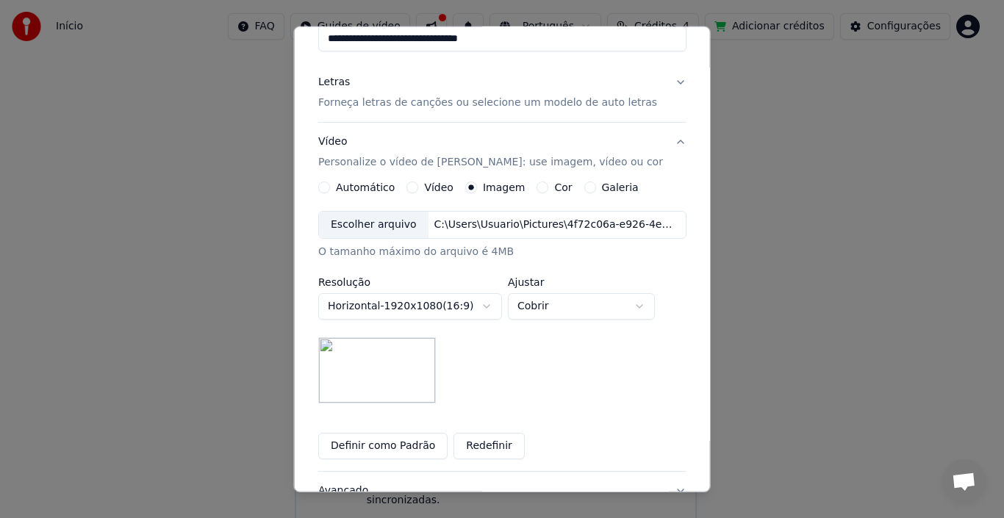
scroll to position [0, 0]
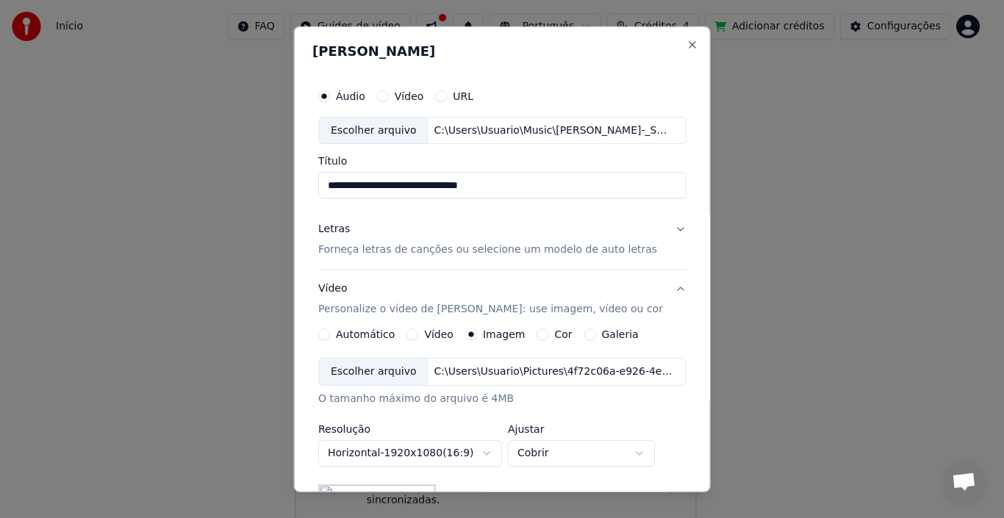
click at [457, 132] on div "C:\Users\Usuario\Music\Rick_e_Renner_-_Sem_Dire_o_(mp3.pm).mp3" at bounding box center [553, 130] width 250 height 15
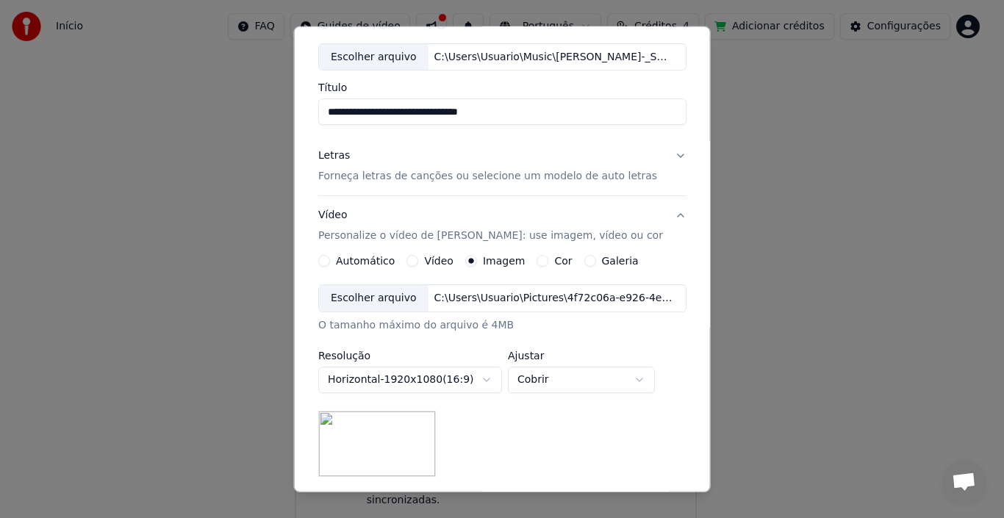
click at [398, 175] on p "Forneça letras de canções ou selecione um modelo de auto letras" at bounding box center [487, 176] width 339 height 15
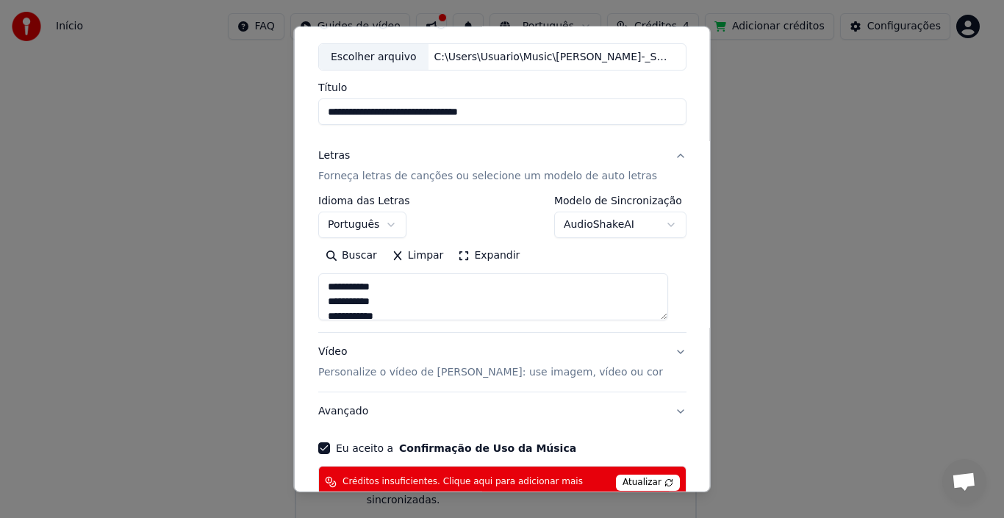
click at [504, 175] on p "Forneça letras de canções ou selecione um modelo de auto letras" at bounding box center [487, 176] width 339 height 15
type textarea "**********"
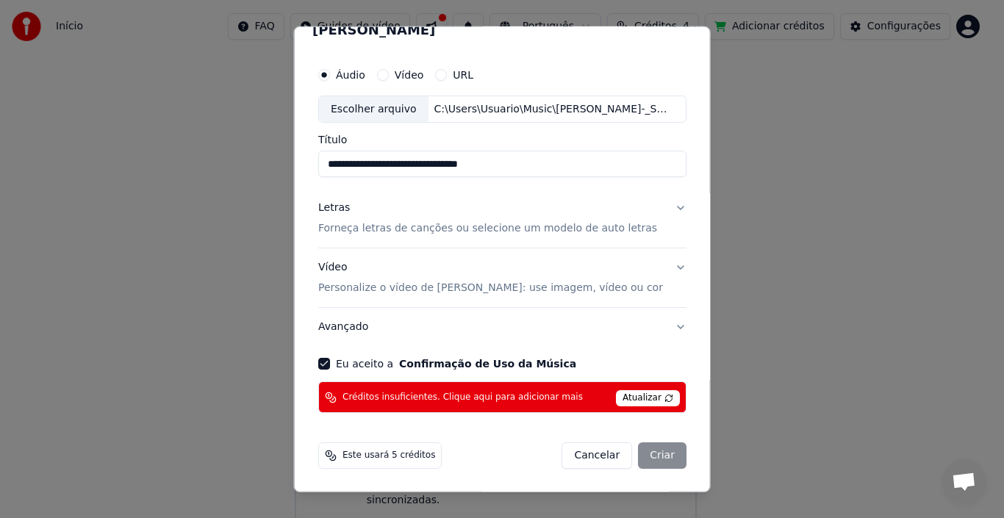
click at [428, 229] on p "Forneça letras de canções ou selecione um modelo de auto letras" at bounding box center [487, 228] width 339 height 15
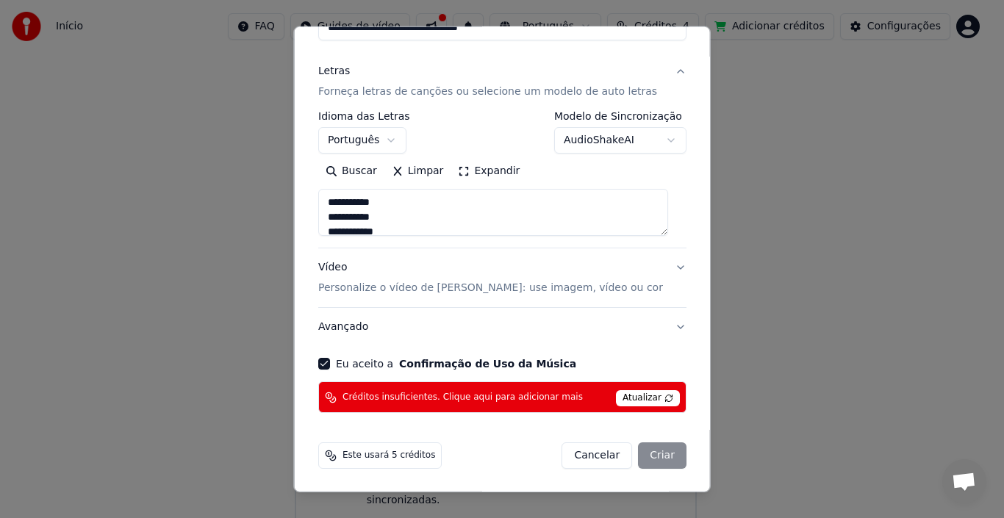
scroll to position [74, 0]
click at [652, 458] on div "Cancelar Criar" at bounding box center [624, 456] width 125 height 26
click at [646, 453] on div "Cancelar Criar" at bounding box center [624, 456] width 125 height 26
drag, startPoint x: 646, startPoint y: 452, endPoint x: 647, endPoint y: 417, distance: 35.3
click at [651, 444] on div "Cancelar Criar" at bounding box center [624, 456] width 125 height 26
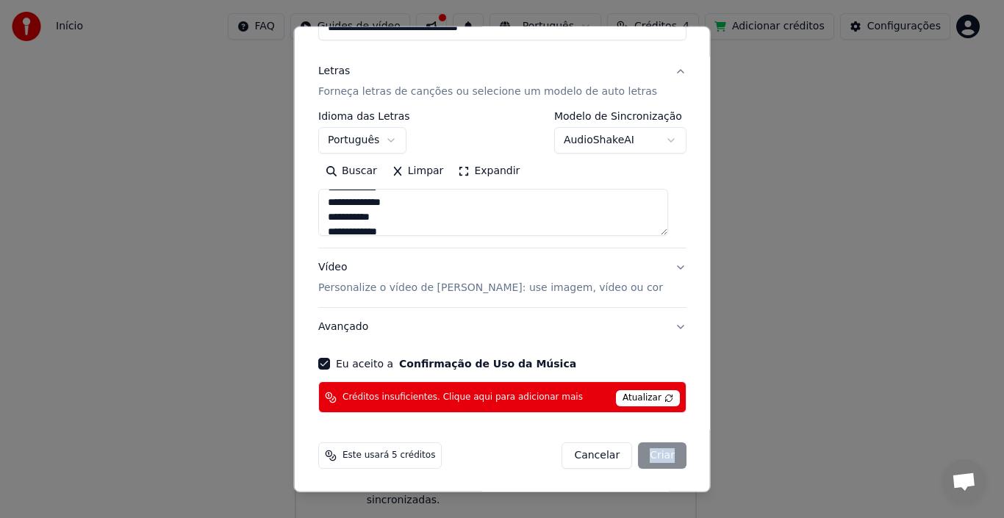
click at [647, 449] on div "Cancelar Criar" at bounding box center [624, 456] width 125 height 26
click at [668, 331] on button "Avançado" at bounding box center [502, 327] width 368 height 38
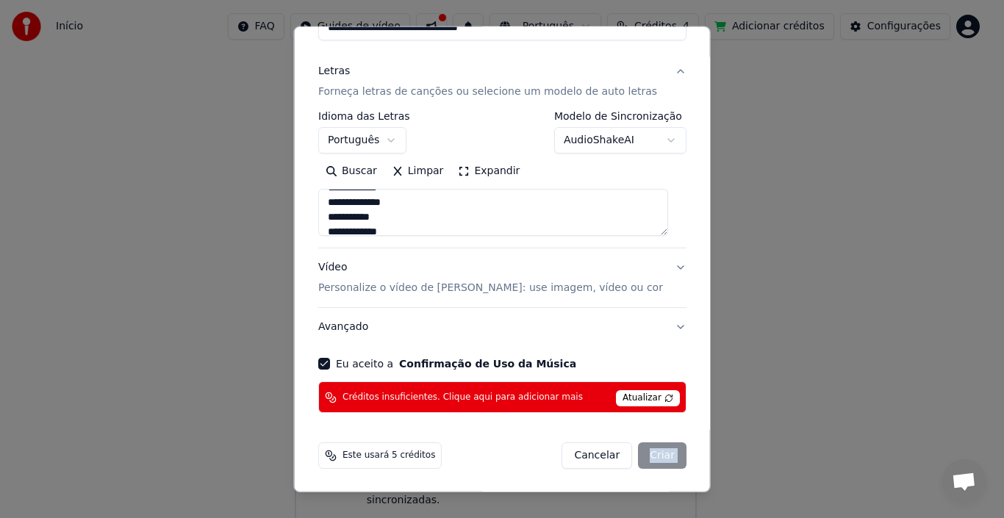
type textarea "**********"
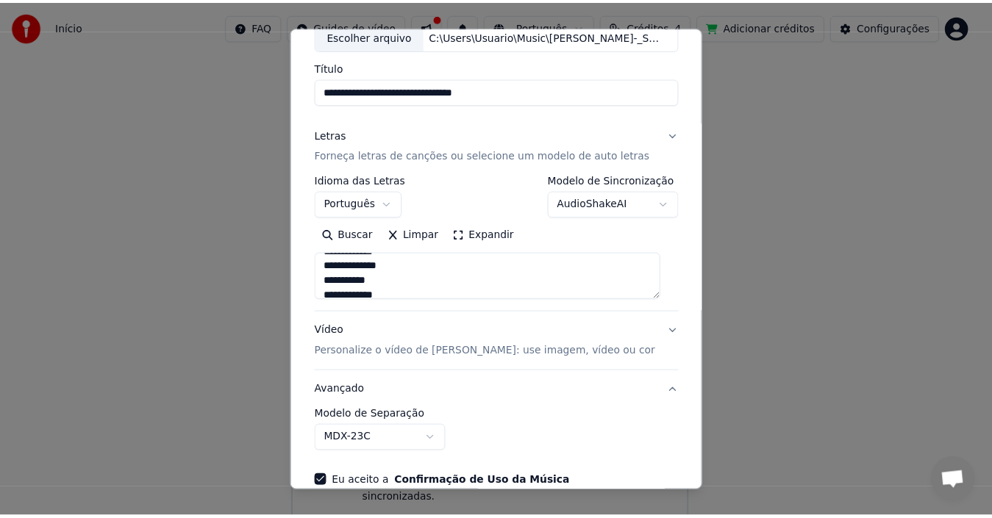
scroll to position [76, 0]
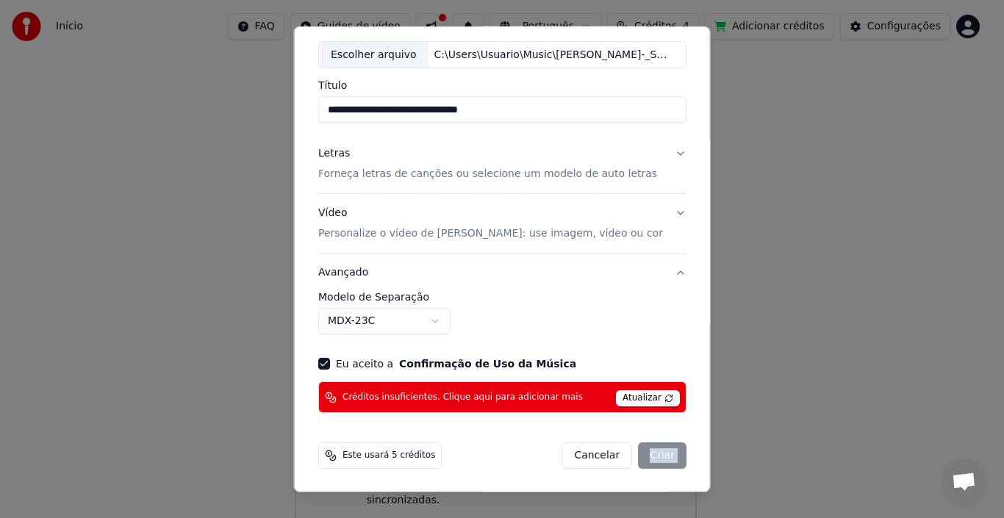
click at [433, 320] on body "**********" at bounding box center [496, 237] width 992 height 591
click at [652, 457] on div "Cancelar Criar" at bounding box center [624, 456] width 125 height 26
click at [651, 457] on div "Cancelar Criar" at bounding box center [624, 456] width 125 height 26
click at [651, 456] on div "Cancelar Criar" at bounding box center [624, 456] width 125 height 26
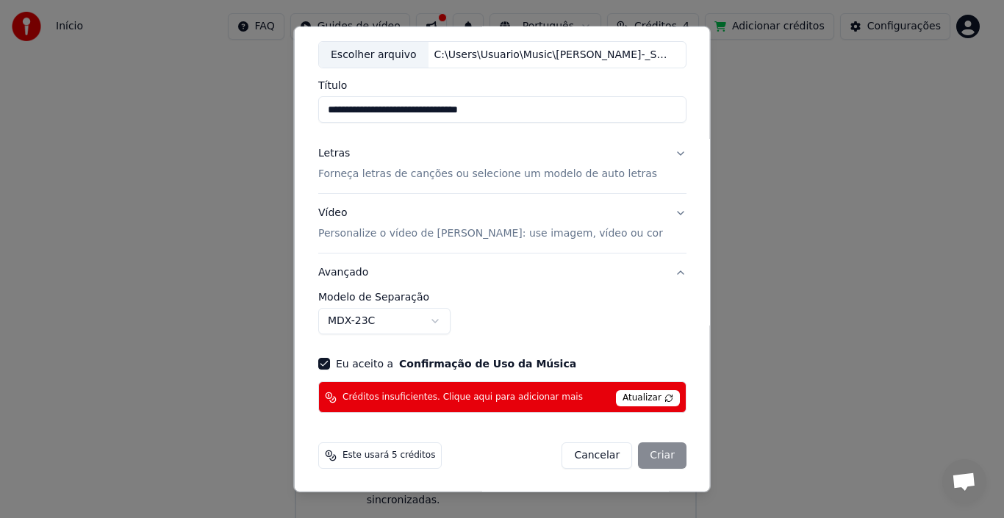
click at [630, 391] on span "Atualizar" at bounding box center [648, 398] width 64 height 16
click at [652, 464] on div "Cancelar Criar" at bounding box center [624, 456] width 125 height 26
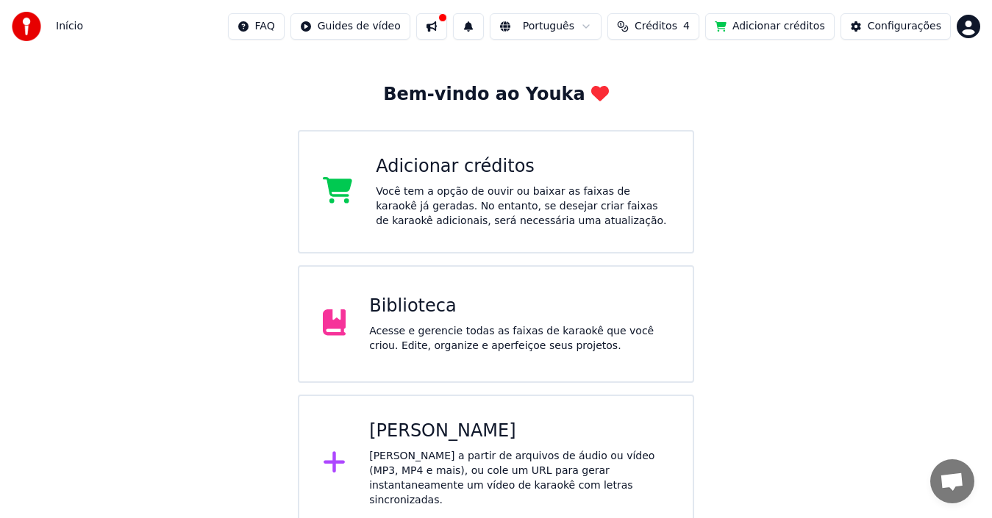
click at [443, 307] on div "Biblioteca" at bounding box center [519, 307] width 300 height 24
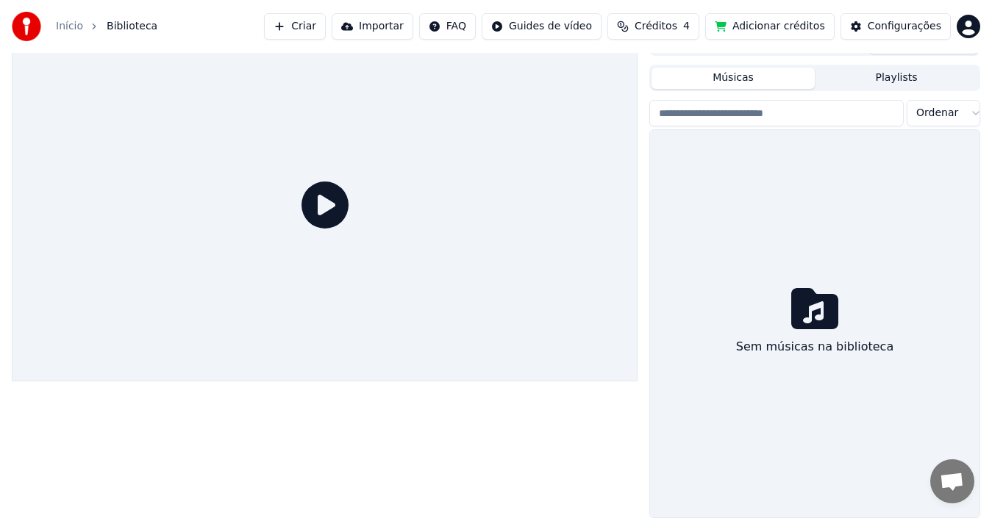
scroll to position [24, 0]
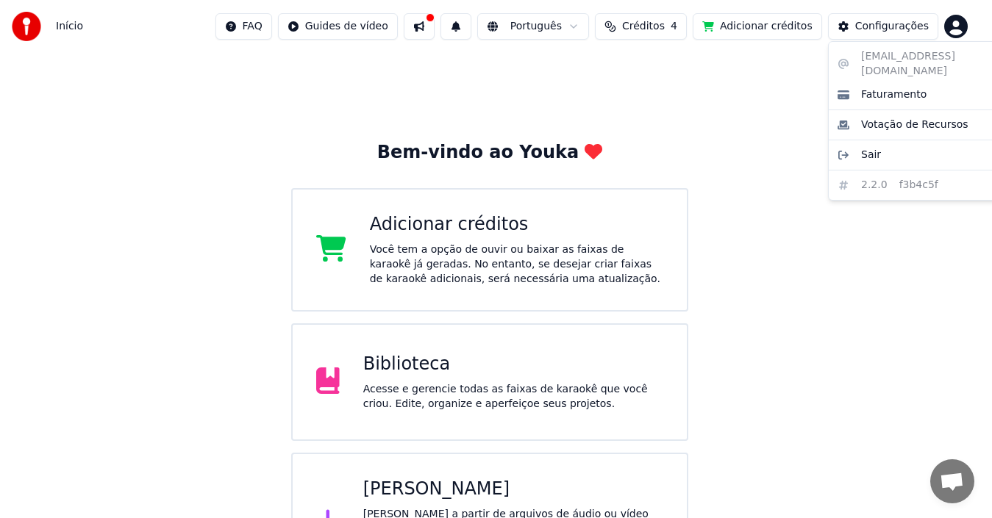
click at [965, 24] on html "Início FAQ Guides de vídeo Português Créditos 4 Adicionar créditos Configuraçõe…" at bounding box center [496, 295] width 992 height 591
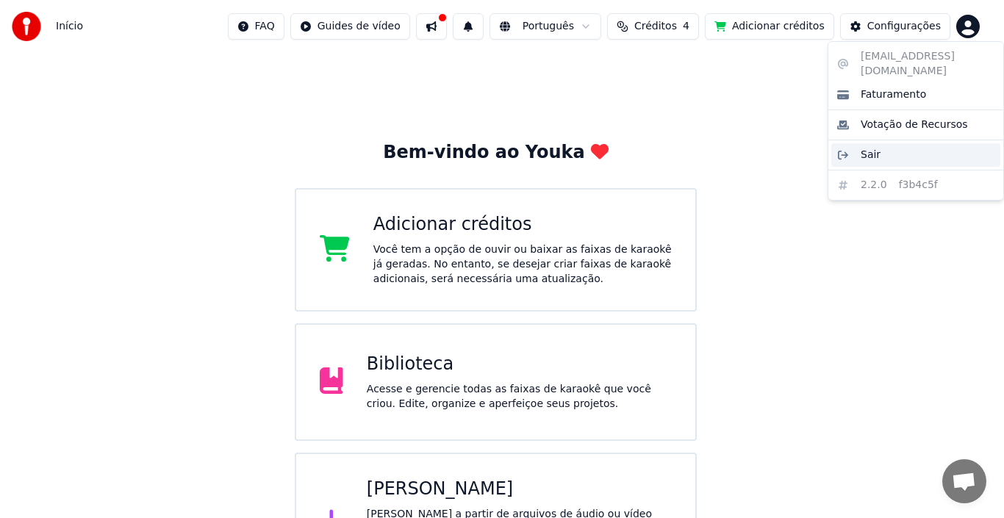
click at [861, 148] on span "Sair" at bounding box center [871, 155] width 20 height 15
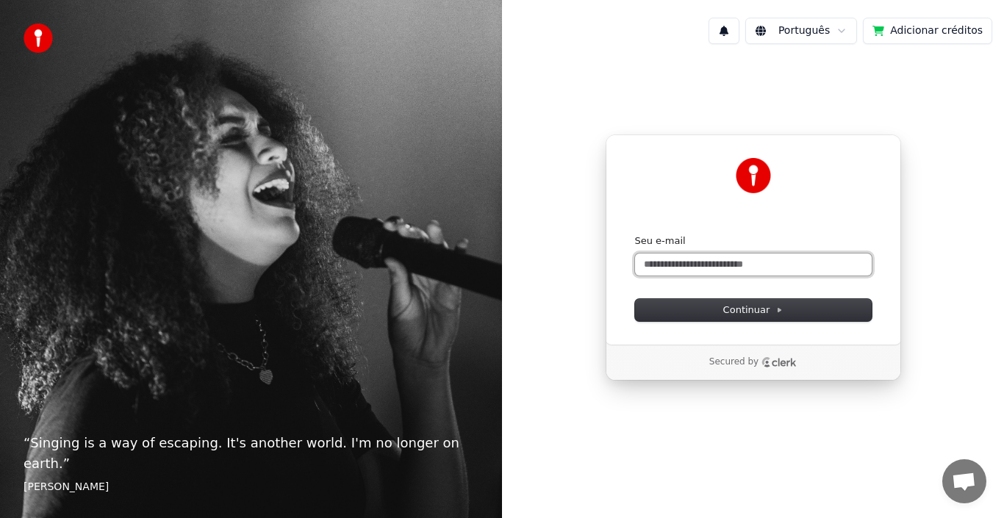
click at [715, 265] on input "Seu e-mail" at bounding box center [753, 265] width 237 height 22
paste input "**********"
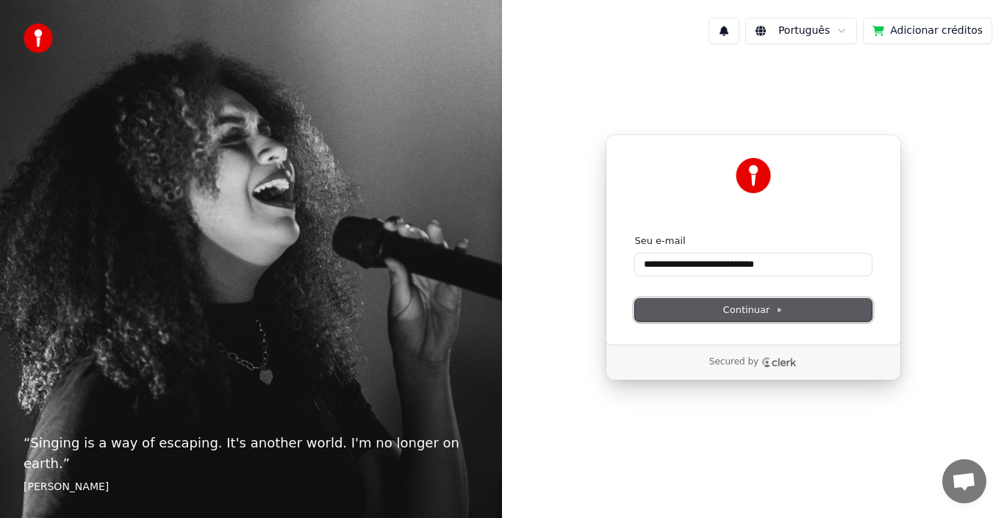
click at [773, 306] on span "Continuar" at bounding box center [754, 310] width 60 height 13
type input "**********"
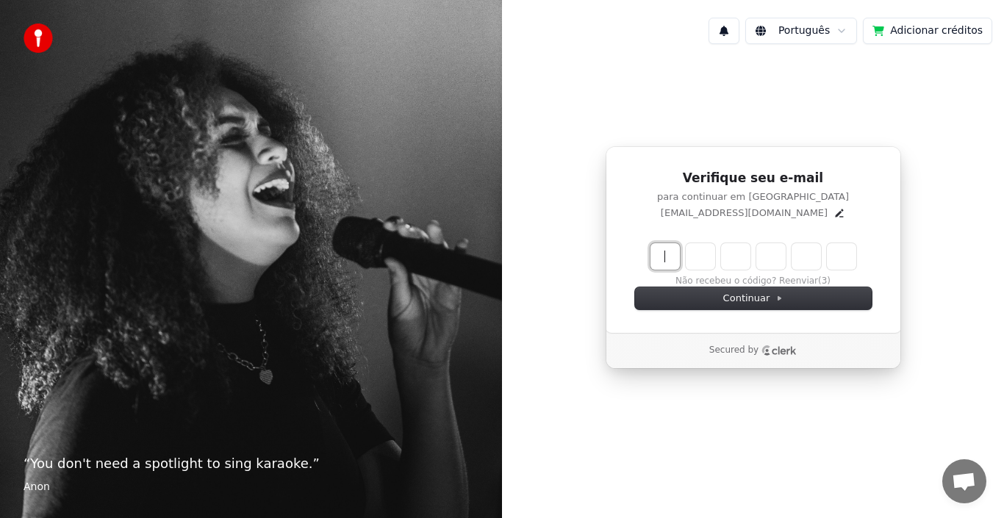
paste input "******"
type input "******"
